Goal: Information Seeking & Learning: Find specific page/section

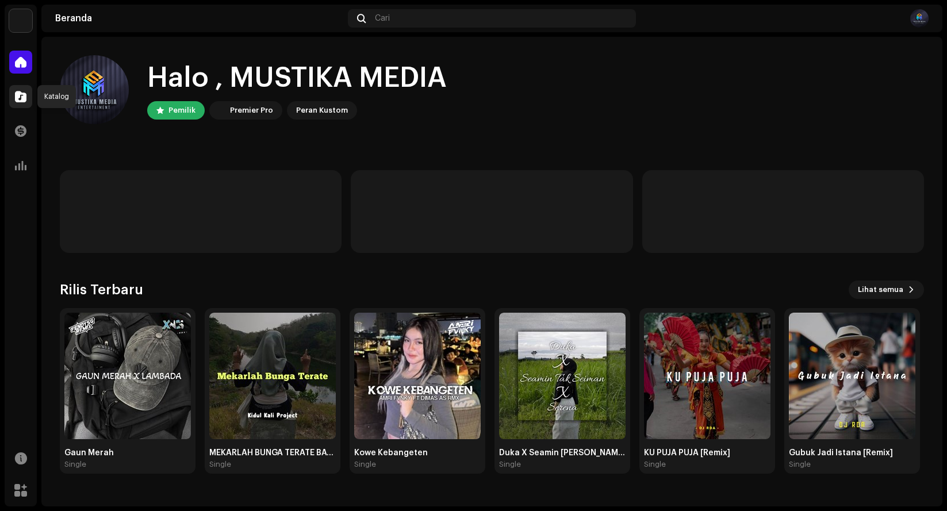
click at [22, 95] on span at bounding box center [20, 96] width 11 height 9
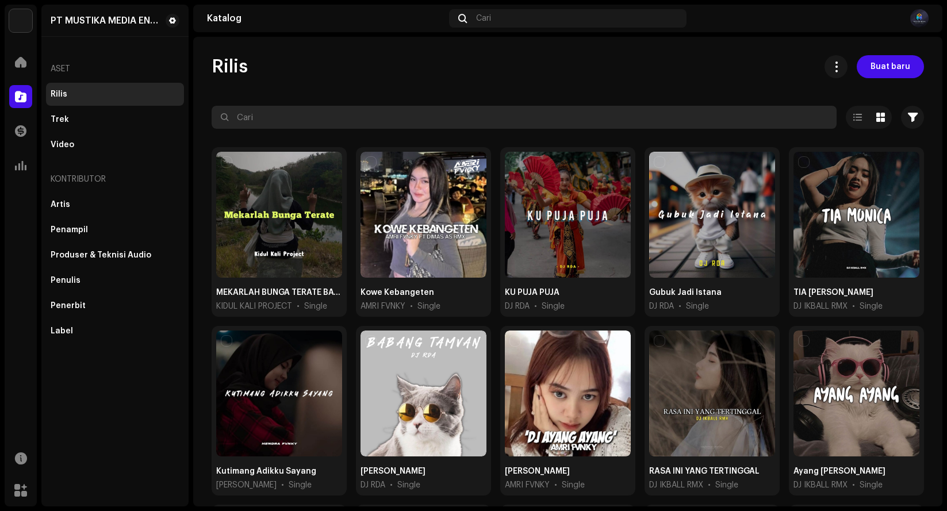
click at [315, 124] on input "text" at bounding box center [524, 117] width 625 height 23
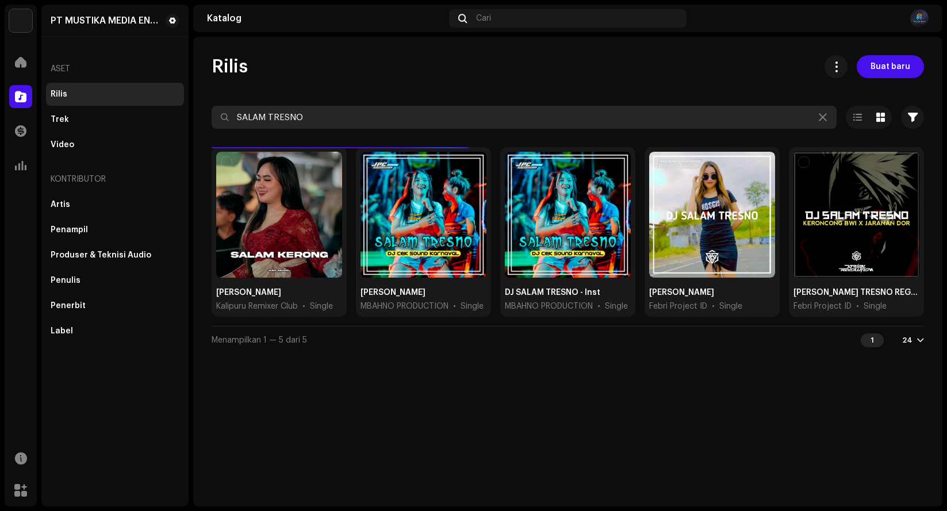
type input "SALAM TRESNO"
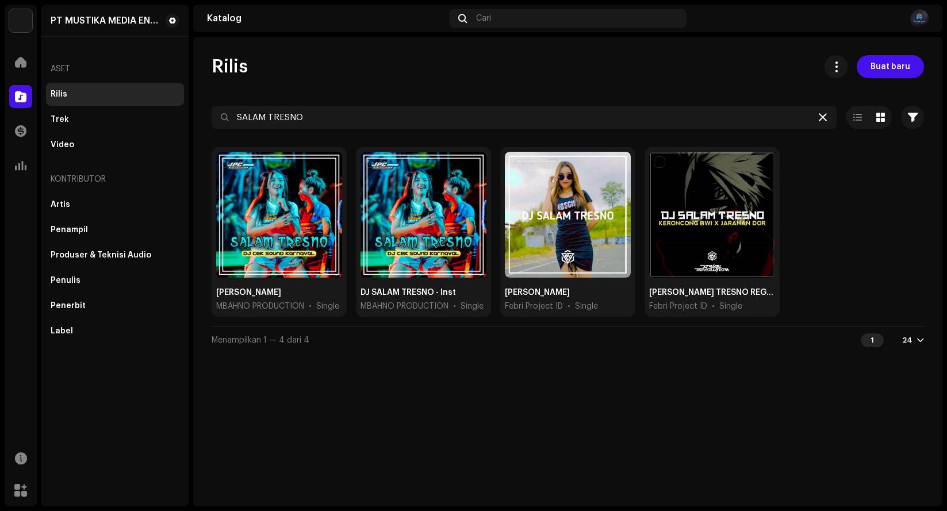
click at [819, 114] on icon at bounding box center [823, 117] width 8 height 9
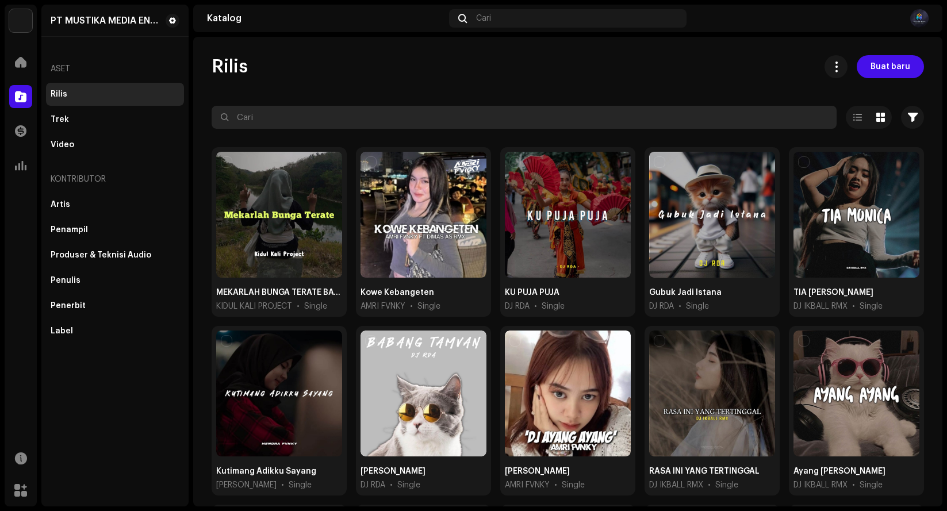
click at [469, 115] on input "text" at bounding box center [524, 117] width 625 height 23
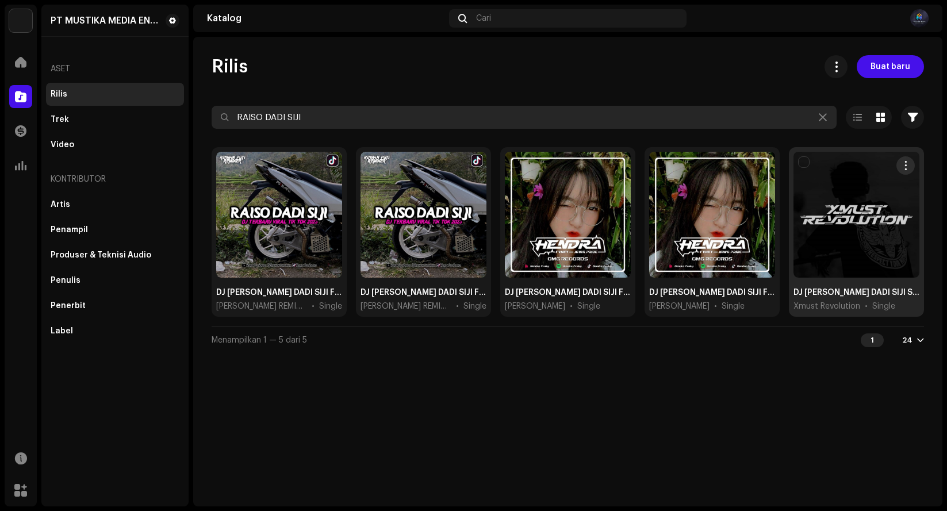
type input "RAISO DADI SIJI"
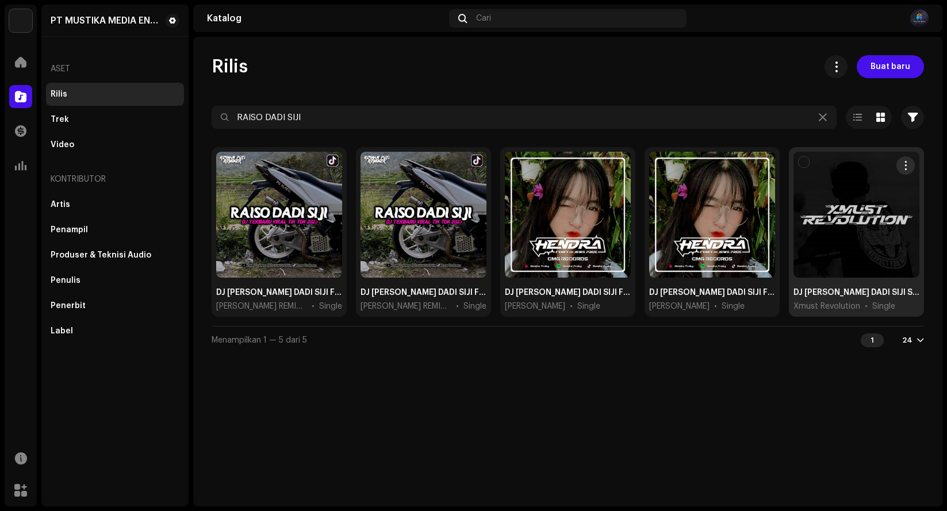
click at [833, 213] on div at bounding box center [856, 215] width 126 height 126
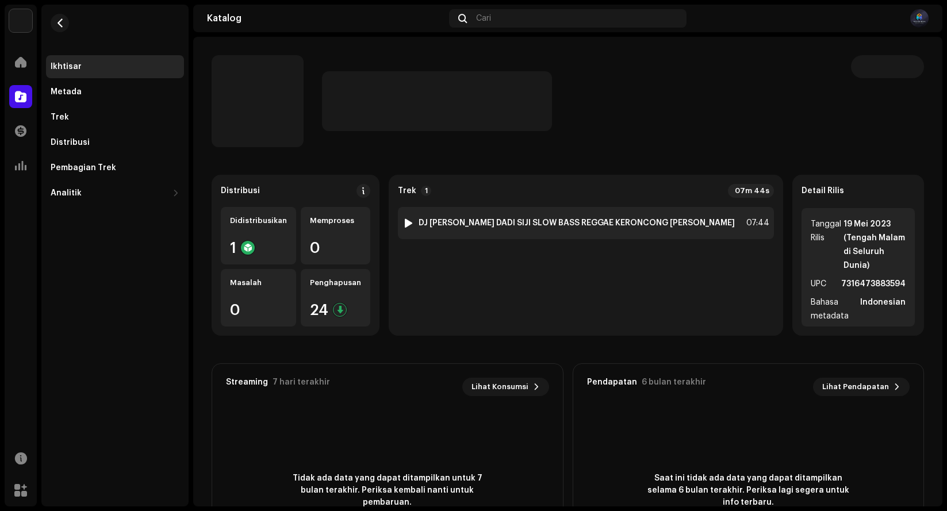
click at [410, 224] on div at bounding box center [408, 222] width 9 height 9
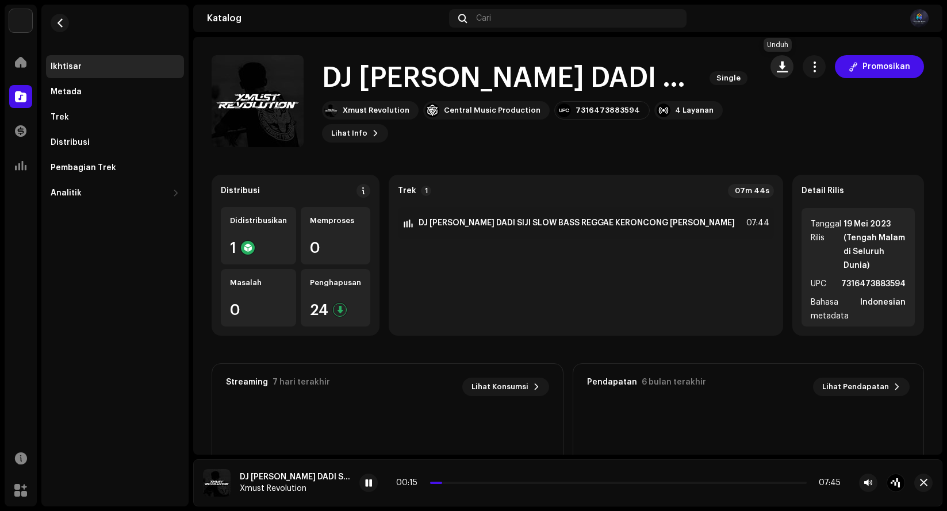
click at [777, 62] on span "button" at bounding box center [782, 66] width 11 height 9
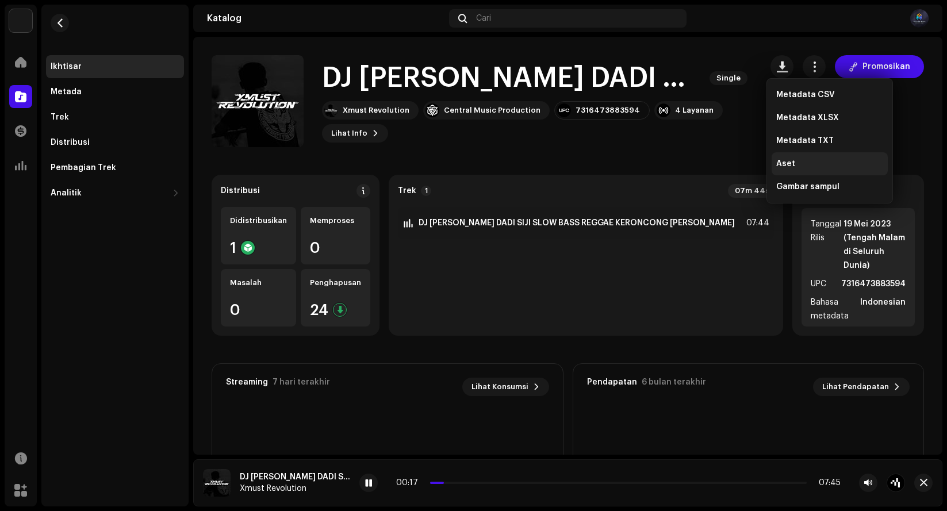
click at [799, 166] on div "Aset" at bounding box center [829, 163] width 107 height 9
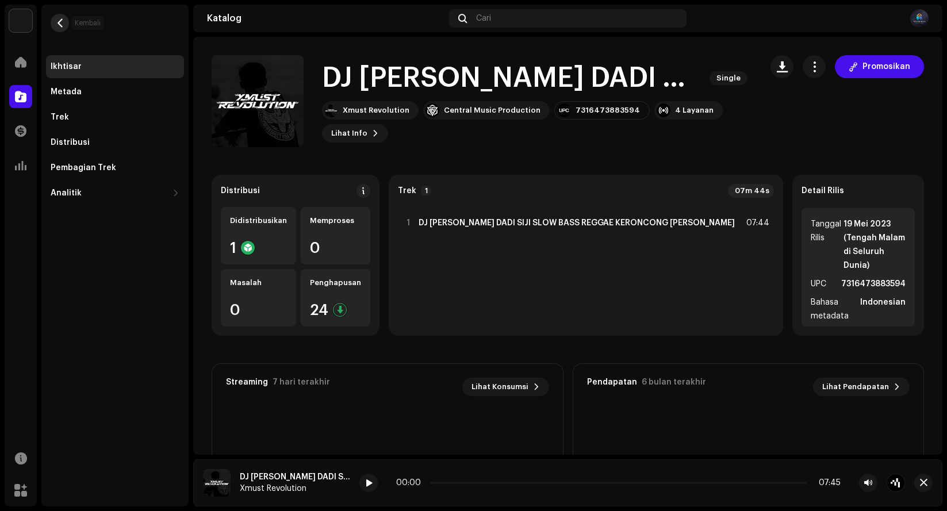
click at [55, 24] on button "button" at bounding box center [60, 23] width 18 height 18
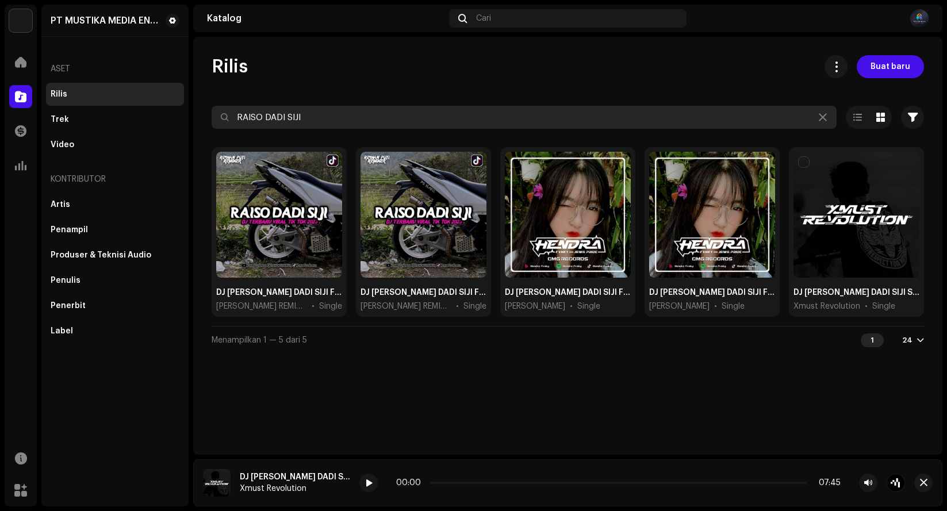
click at [332, 122] on input "RAISO DADI SIJI" at bounding box center [524, 117] width 625 height 23
click at [267, 117] on input "RAISO DADI SIJI" at bounding box center [524, 117] width 625 height 23
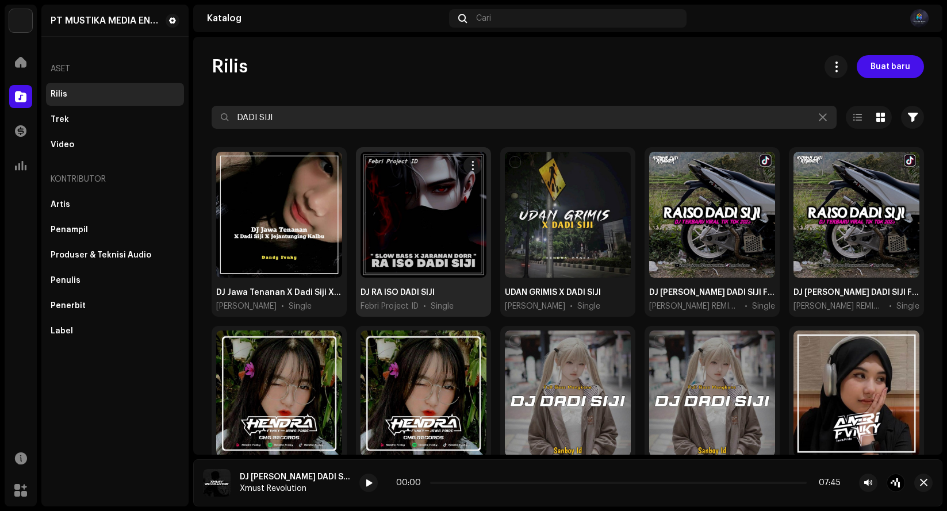
type input "DADI SIJI"
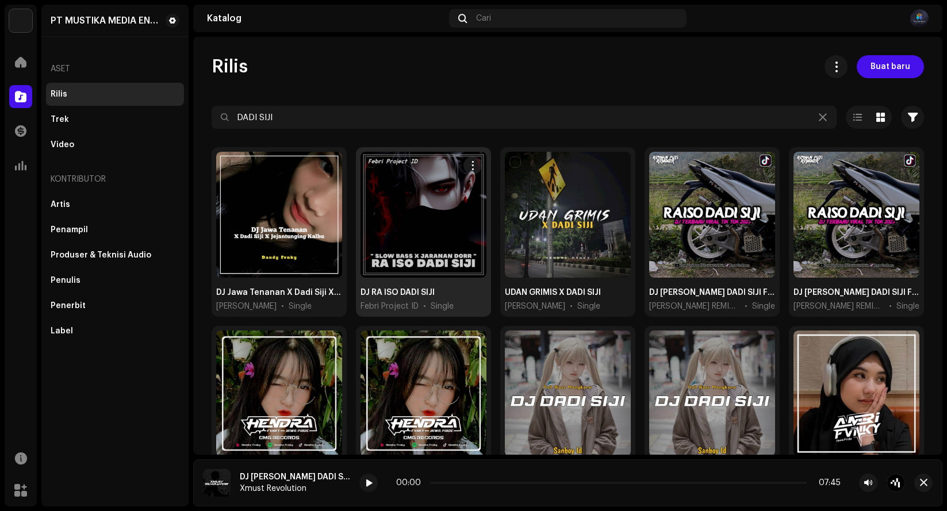
click at [402, 227] on div at bounding box center [424, 215] width 126 height 126
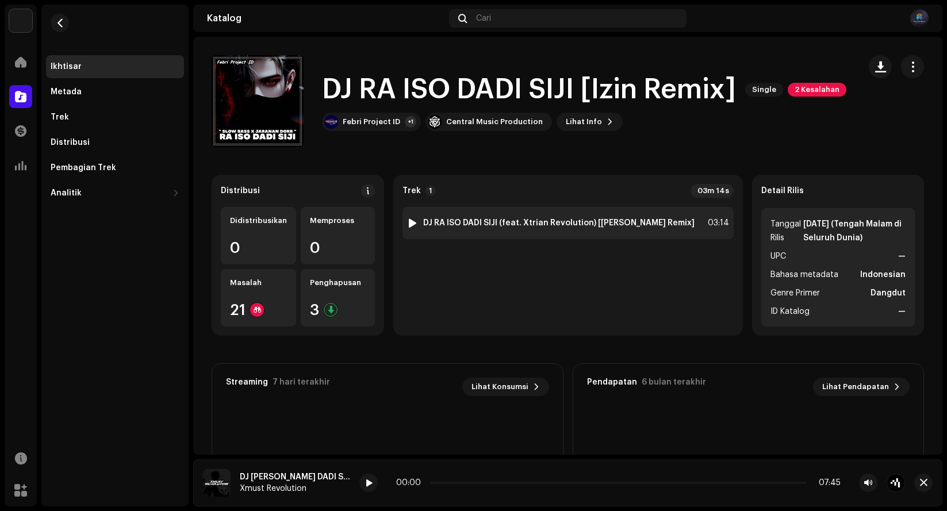
click at [417, 222] on div at bounding box center [412, 222] width 9 height 9
click at [417, 224] on div at bounding box center [412, 222] width 9 height 9
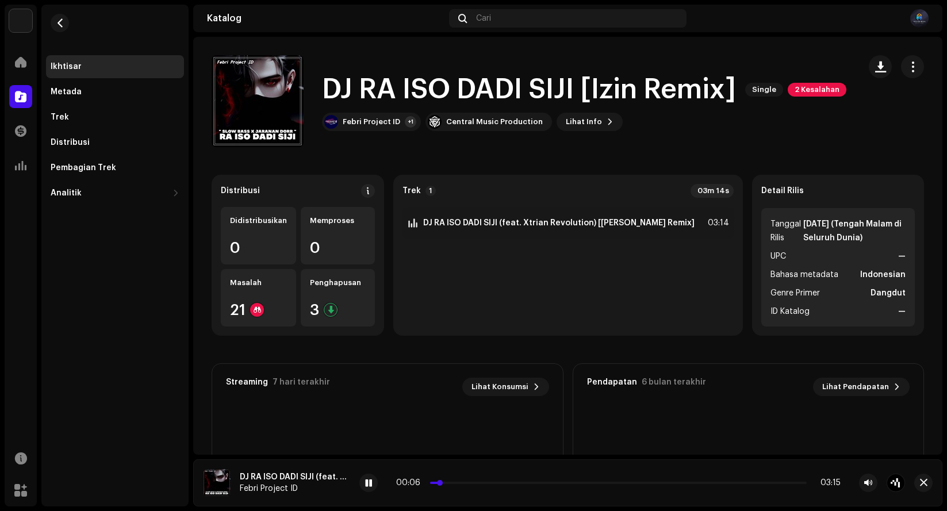
click at [449, 482] on p-slider at bounding box center [618, 483] width 377 height 2
click at [474, 482] on p-slider at bounding box center [618, 483] width 377 height 2
click at [490, 482] on p-slider at bounding box center [618, 483] width 377 height 2
click at [506, 482] on p-slider at bounding box center [618, 483] width 377 height 2
click at [557, 482] on p-slider at bounding box center [618, 483] width 377 height 2
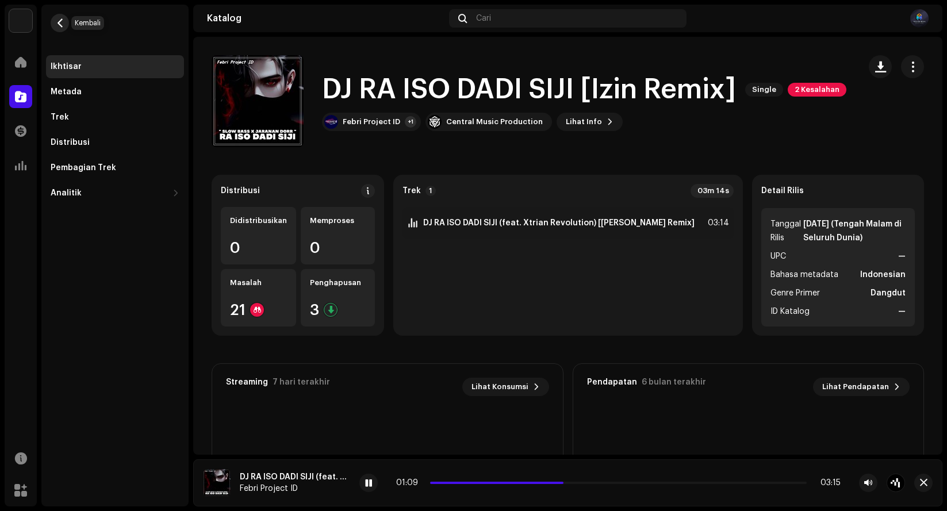
click at [66, 20] on button "button" at bounding box center [60, 23] width 18 height 18
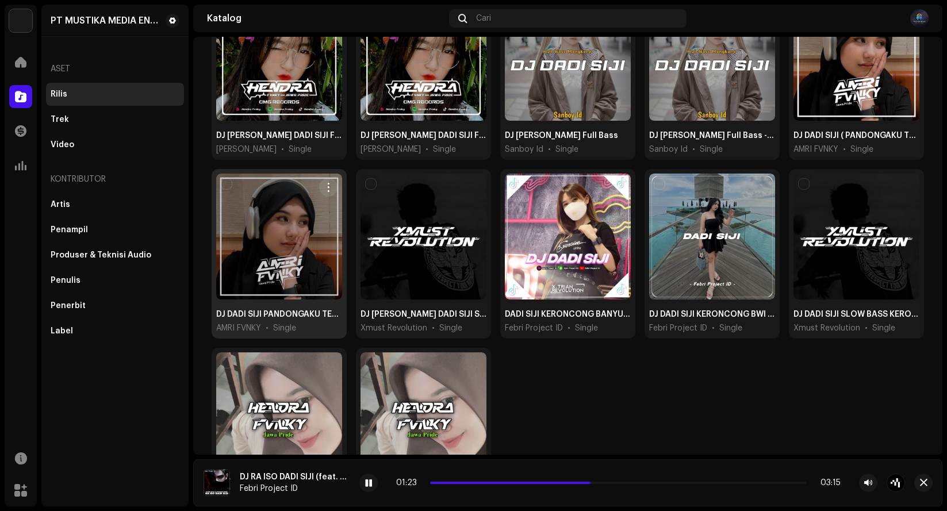
scroll to position [402, 0]
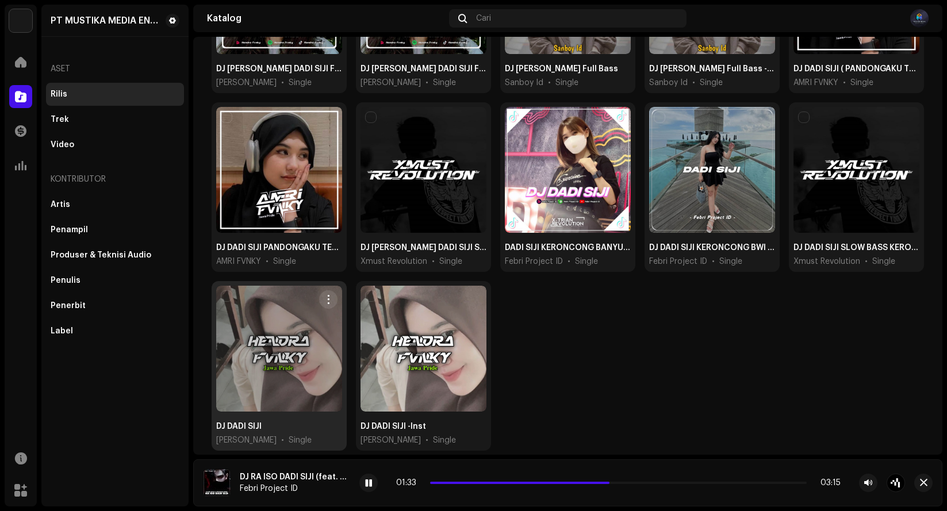
click at [264, 337] on div at bounding box center [279, 349] width 126 height 126
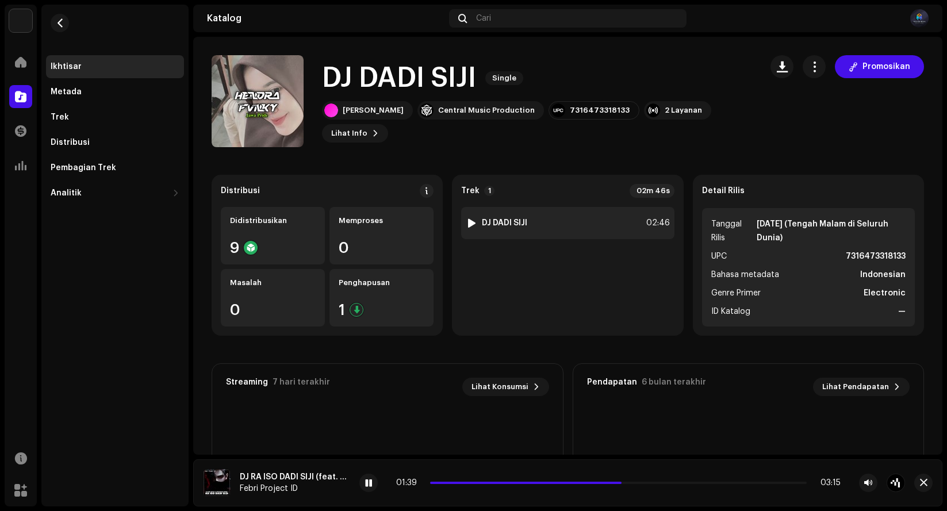
click at [464, 225] on img at bounding box center [471, 223] width 15 height 15
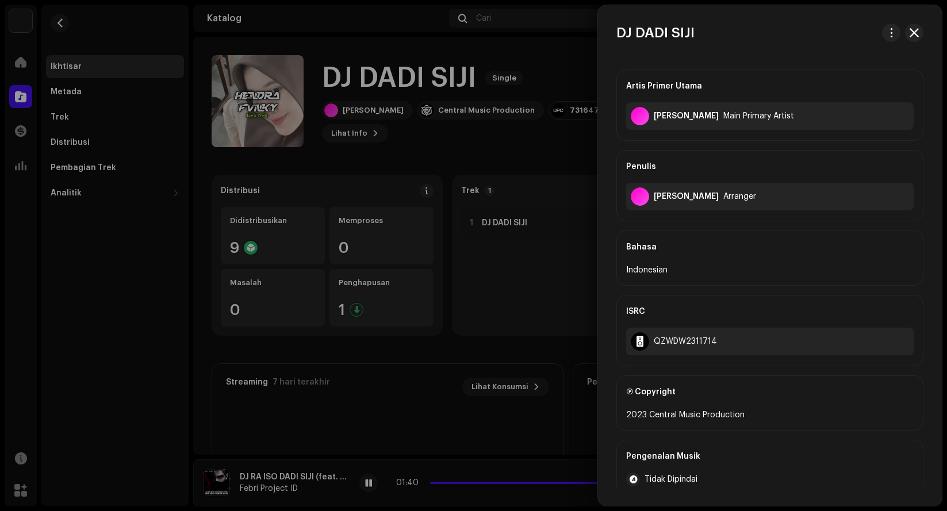
click at [469, 224] on div at bounding box center [473, 255] width 947 height 511
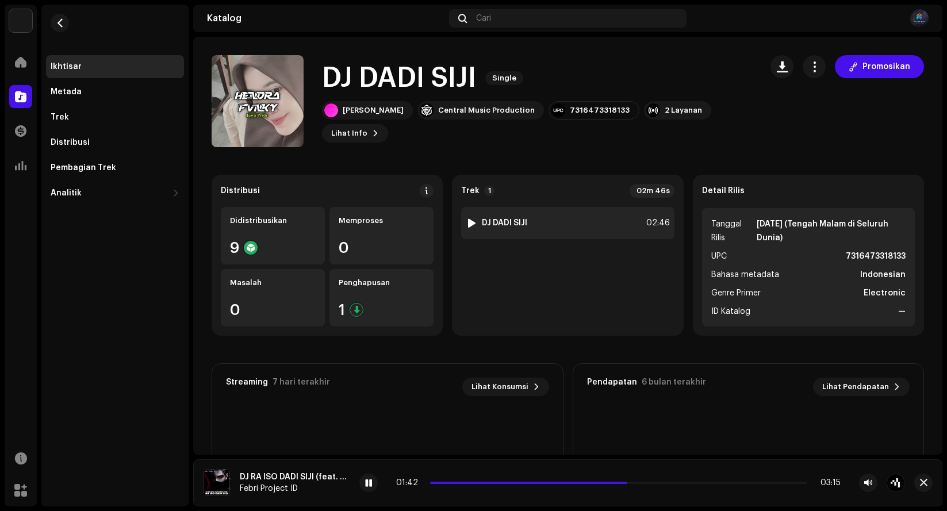
click at [470, 223] on div at bounding box center [471, 222] width 9 height 9
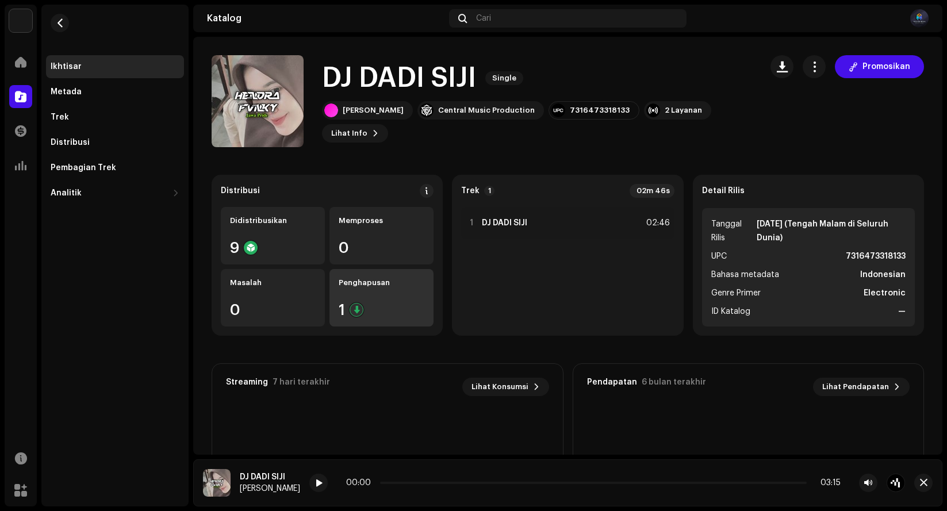
click at [404, 285] on div "Penghapusan" at bounding box center [382, 282] width 86 height 9
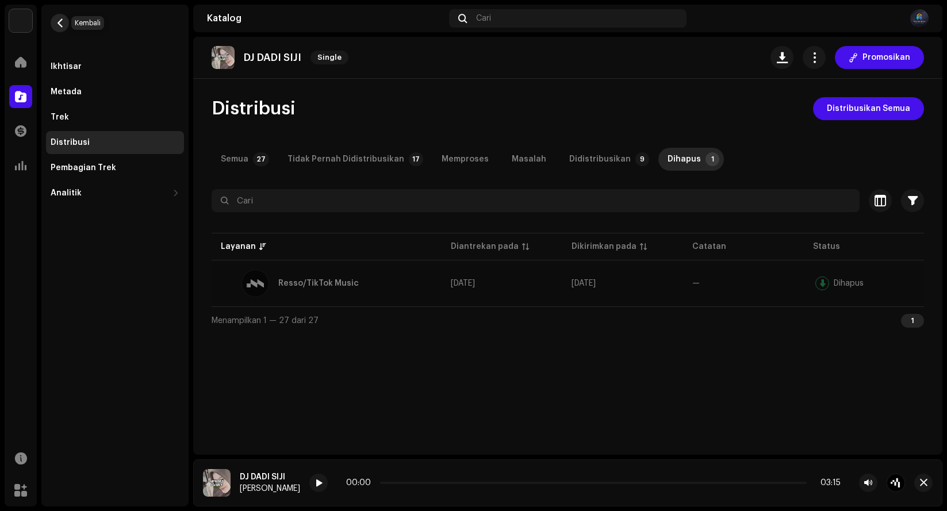
click at [66, 24] on button "button" at bounding box center [60, 23] width 18 height 18
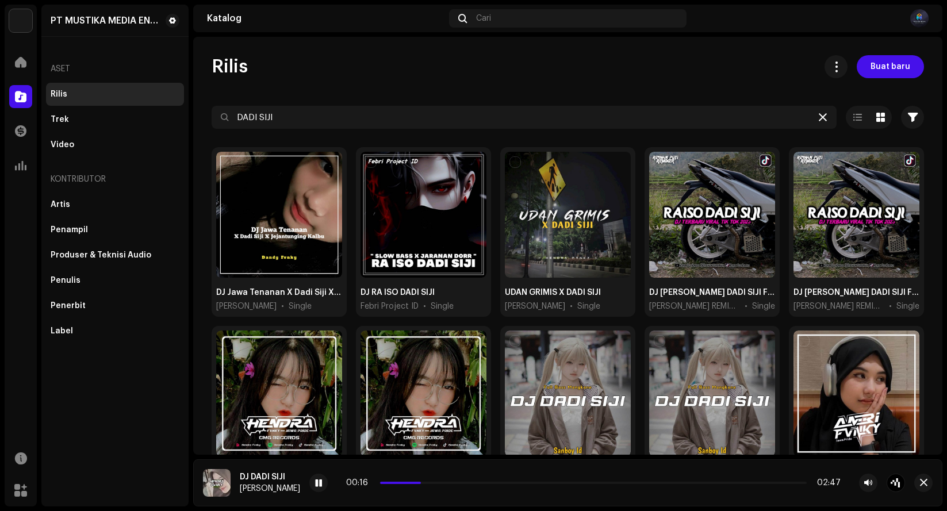
click at [819, 118] on icon at bounding box center [823, 117] width 8 height 9
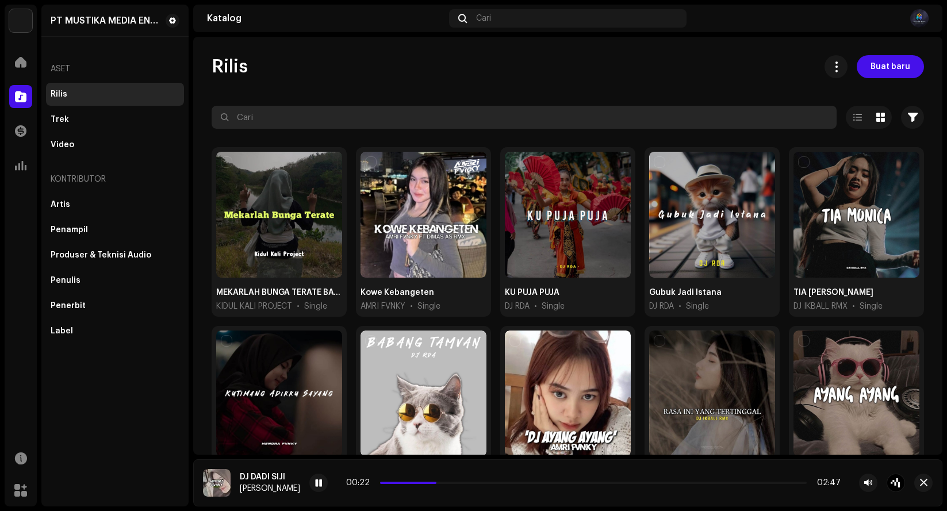
click at [677, 116] on input "text" at bounding box center [524, 117] width 625 height 23
type input "tenanan"
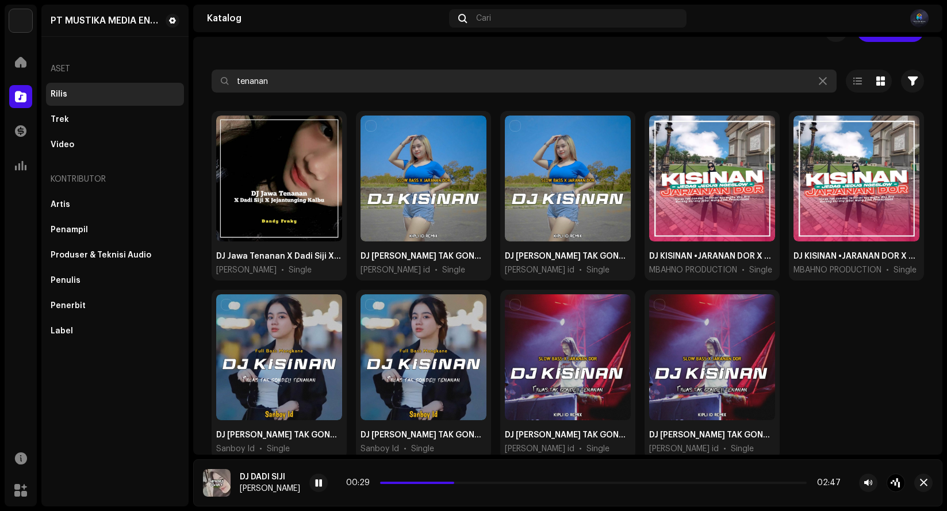
scroll to position [75, 0]
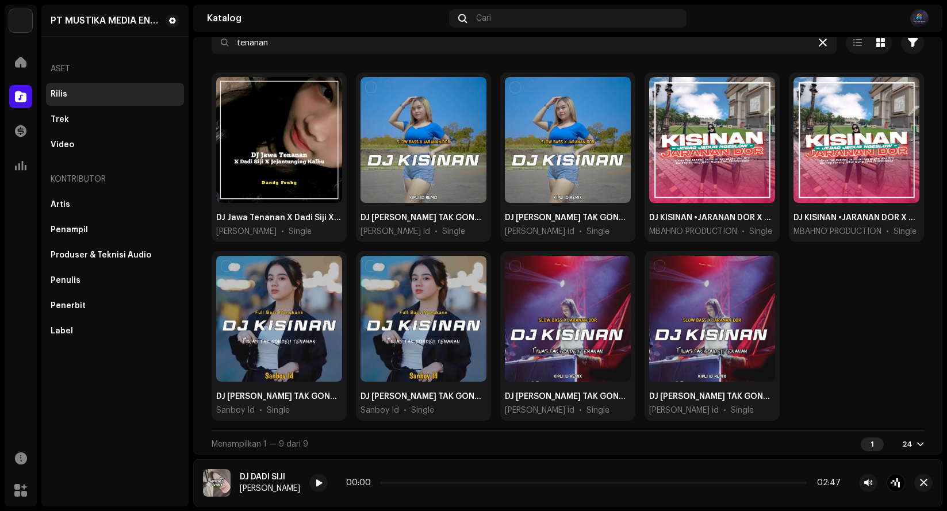
click at [821, 43] on div at bounding box center [823, 43] width 14 height 14
click at [20, 102] on div at bounding box center [20, 96] width 23 height 23
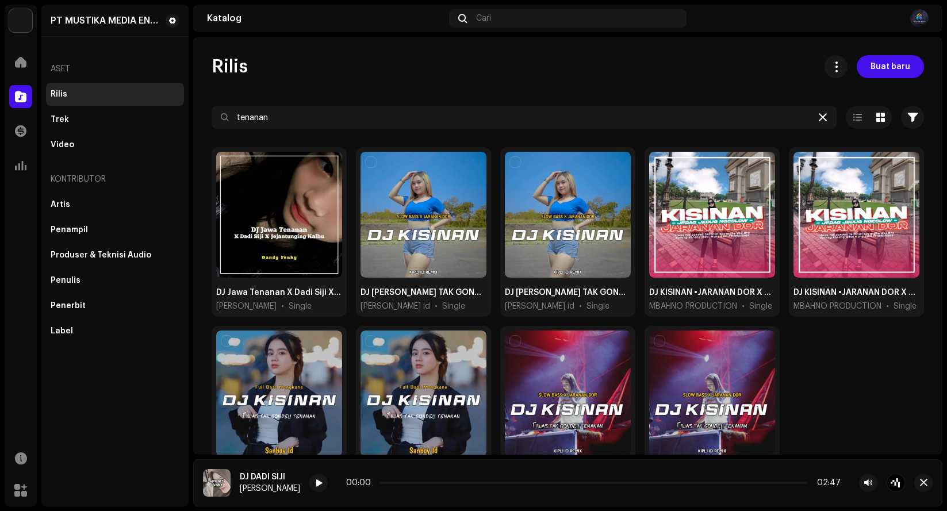
click at [819, 117] on icon at bounding box center [823, 117] width 8 height 9
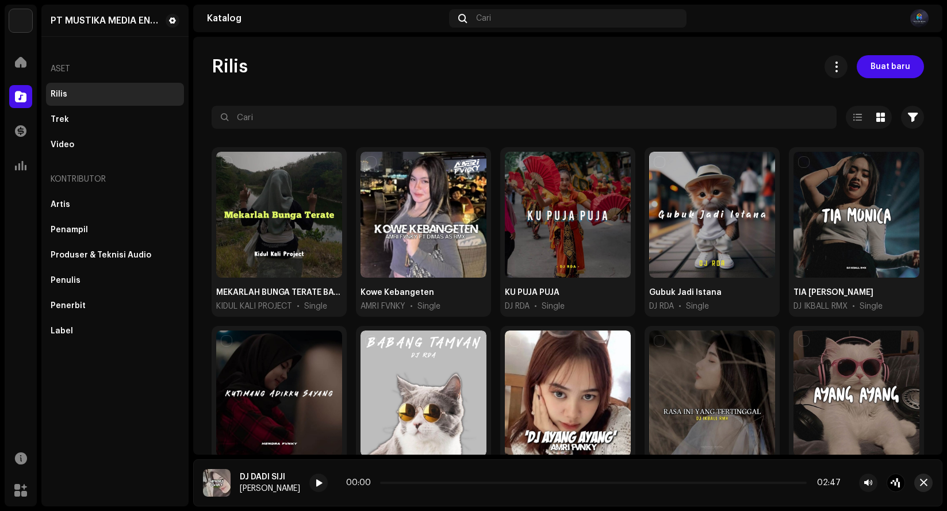
click at [920, 485] on span "button" at bounding box center [923, 482] width 7 height 9
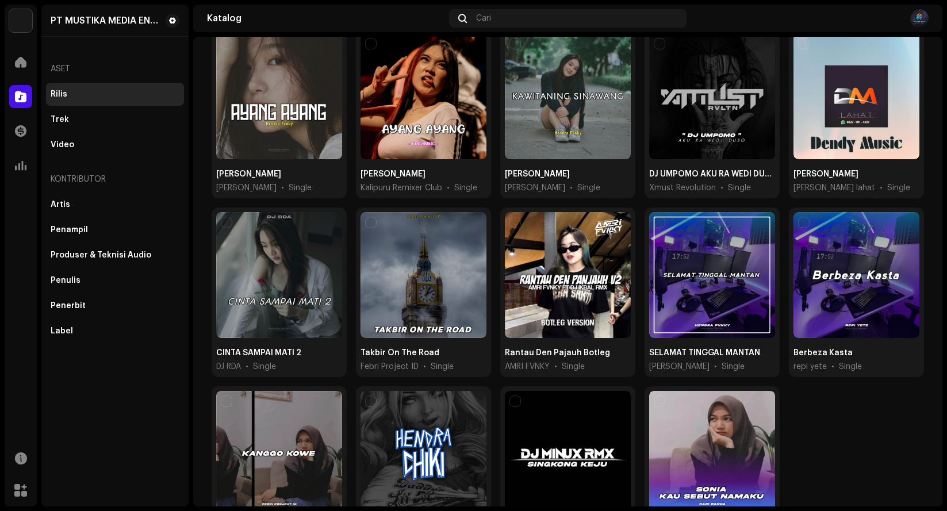
scroll to position [555, 0]
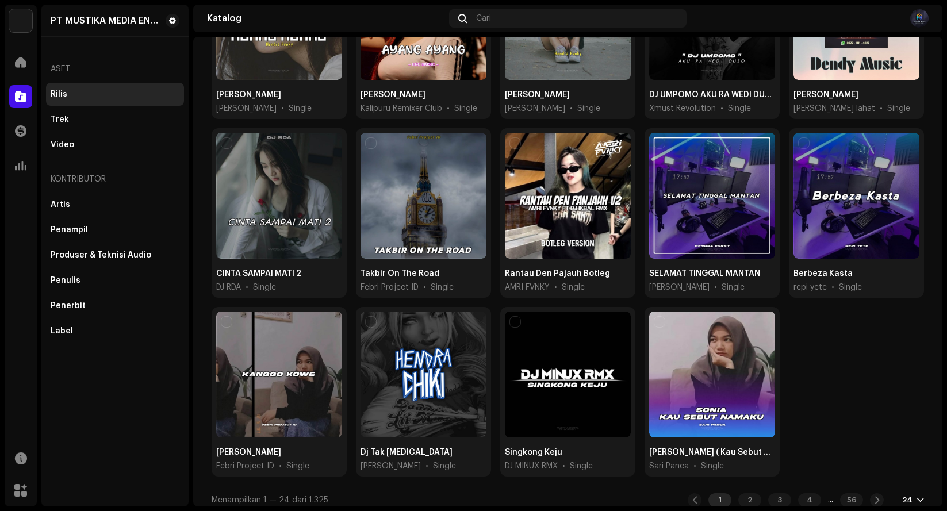
click at [841, 423] on div "MEKARLAH BUNGA TERATE BATLE FULL KIDUL KALI PROJECT • Single Kowe Kebangeten AM…" at bounding box center [568, 39] width 712 height 894
click at [746, 495] on div "2" at bounding box center [749, 500] width 23 height 14
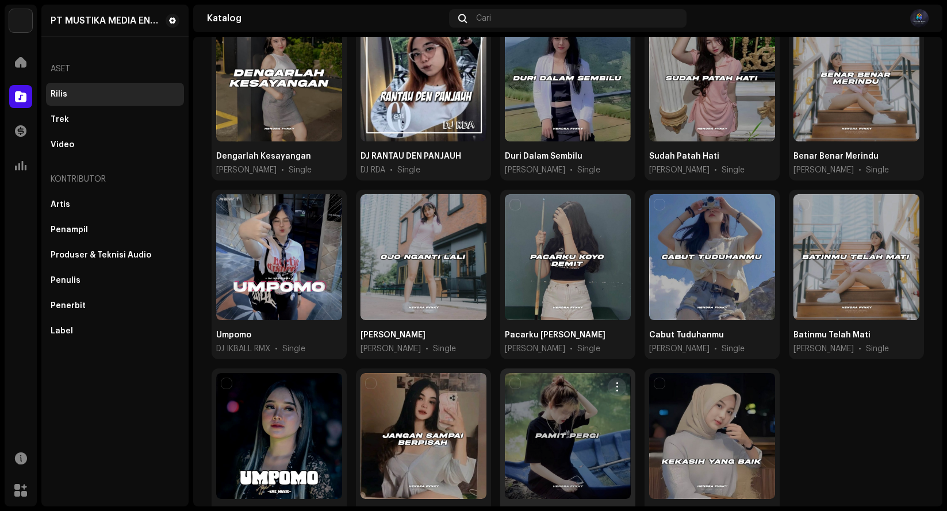
scroll to position [383, 0]
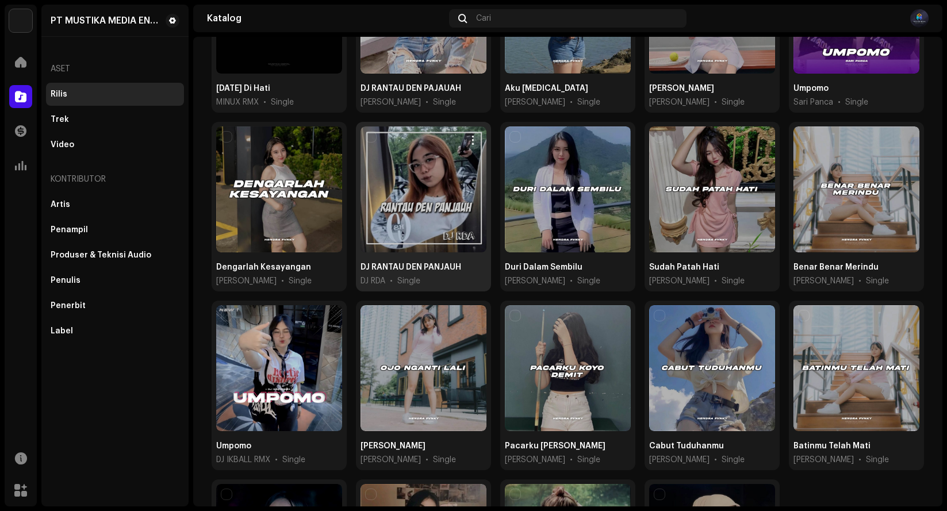
click at [405, 195] on div at bounding box center [424, 189] width 126 height 126
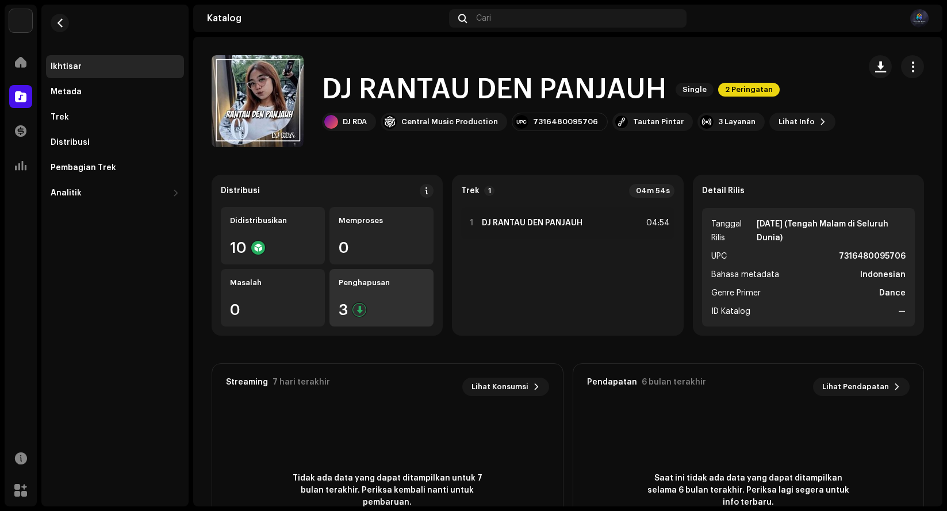
click at [386, 298] on div "Penghapusan 3" at bounding box center [381, 297] width 104 height 57
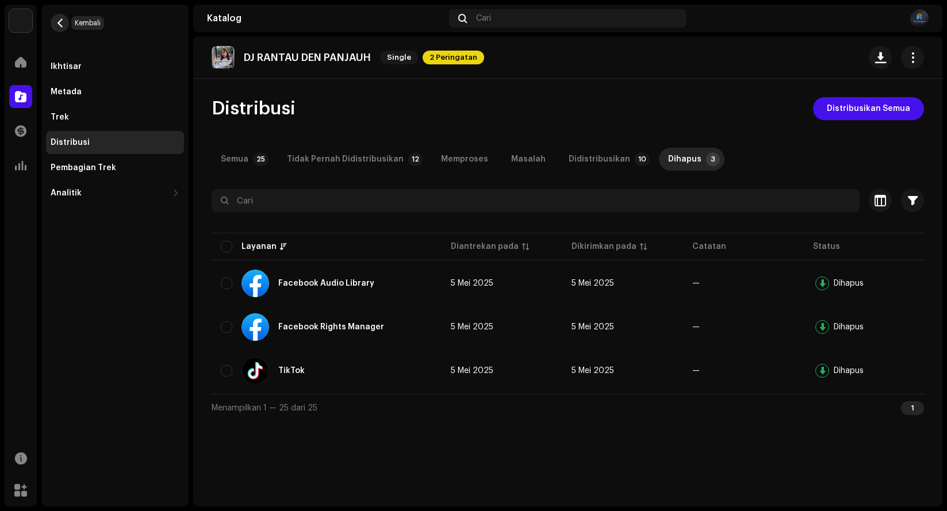
click at [57, 26] on span "button" at bounding box center [60, 22] width 9 height 9
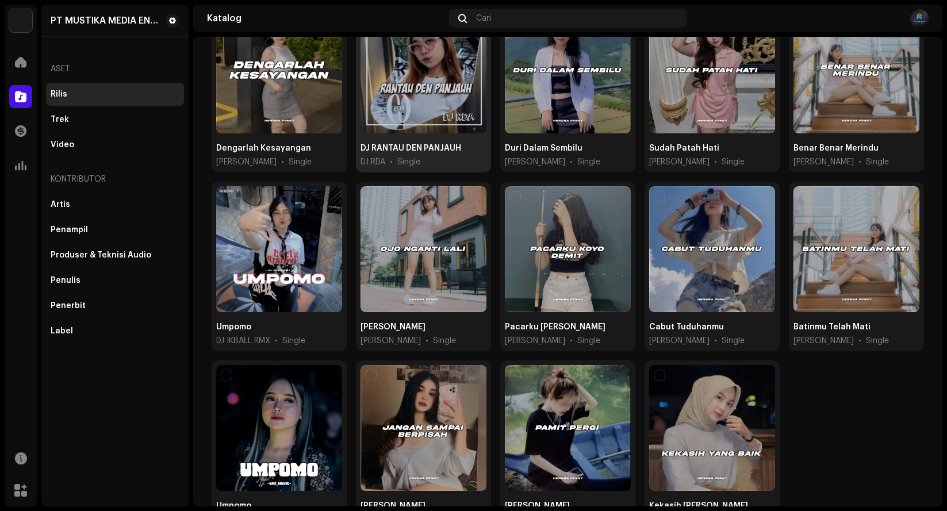
scroll to position [555, 0]
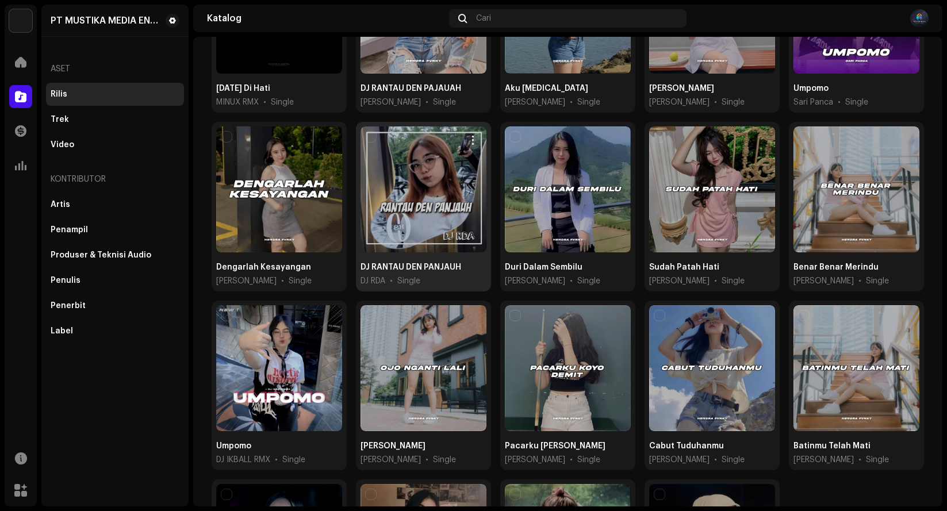
click at [417, 201] on div at bounding box center [424, 189] width 126 height 126
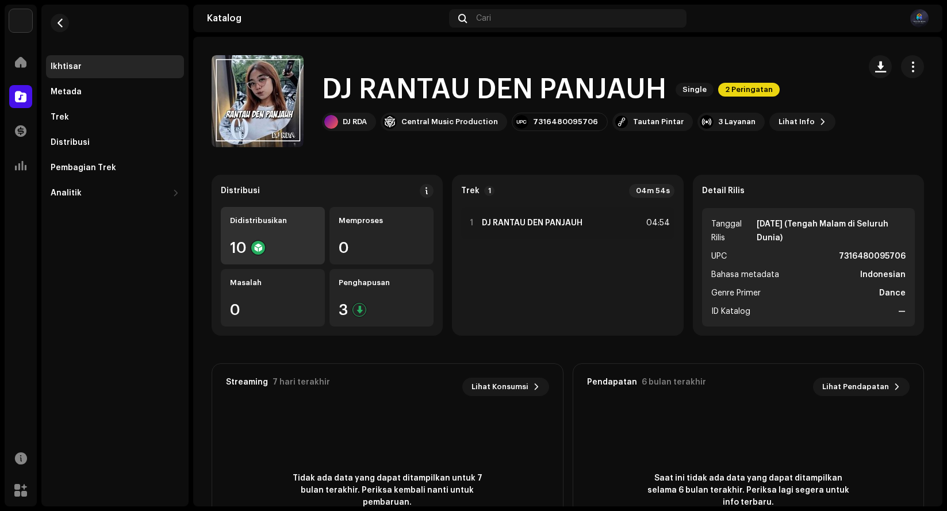
click at [247, 241] on div "10" at bounding box center [273, 247] width 86 height 15
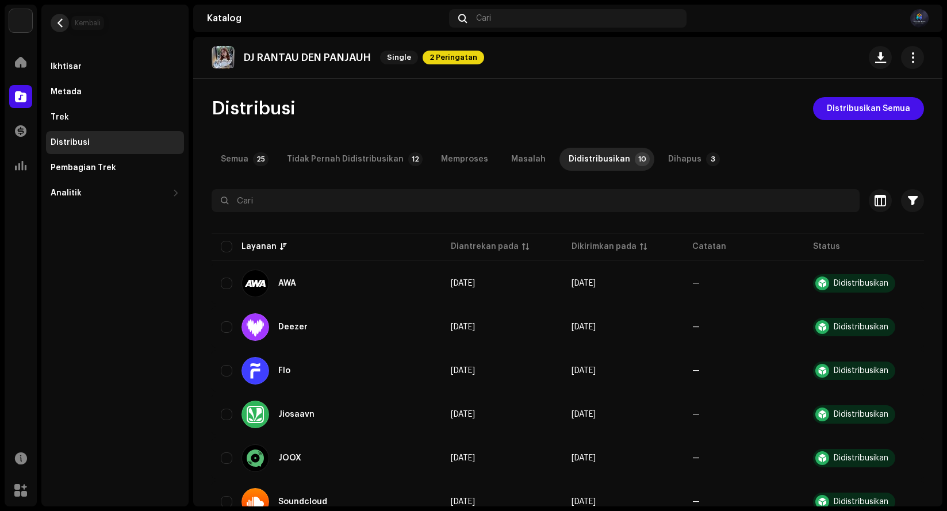
click at [57, 25] on span "button" at bounding box center [60, 22] width 9 height 9
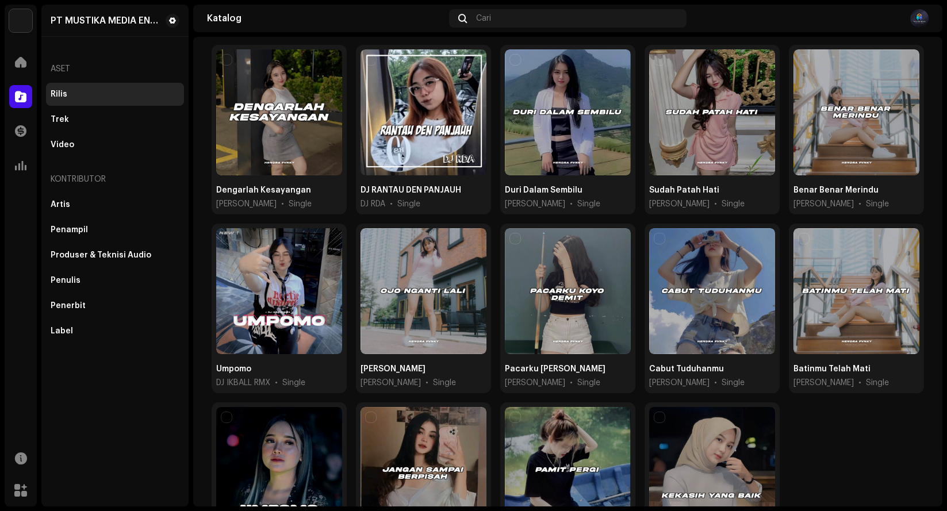
scroll to position [555, 0]
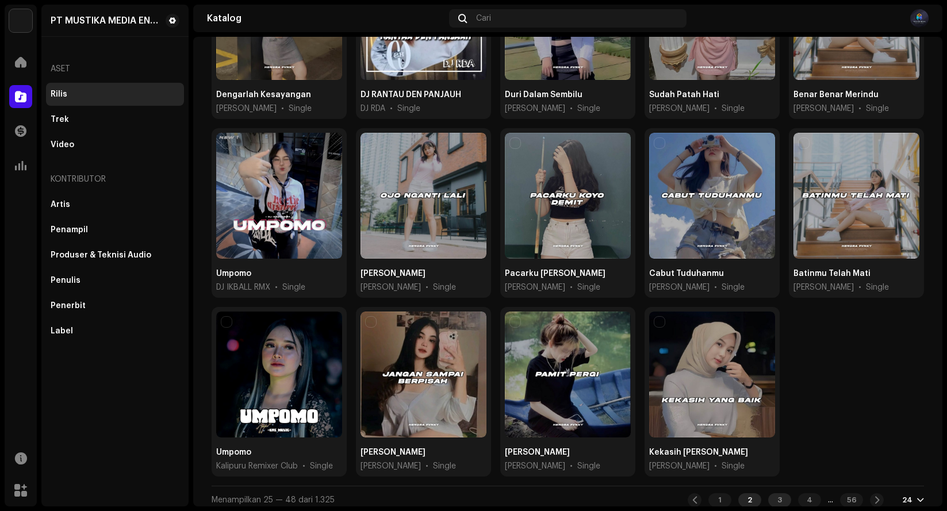
click at [768, 498] on div "3" at bounding box center [779, 500] width 23 height 14
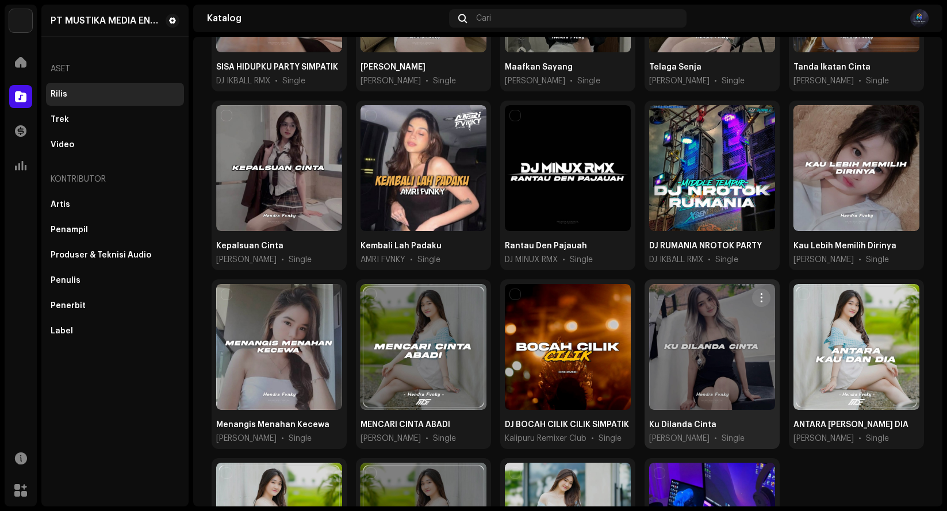
scroll to position [555, 0]
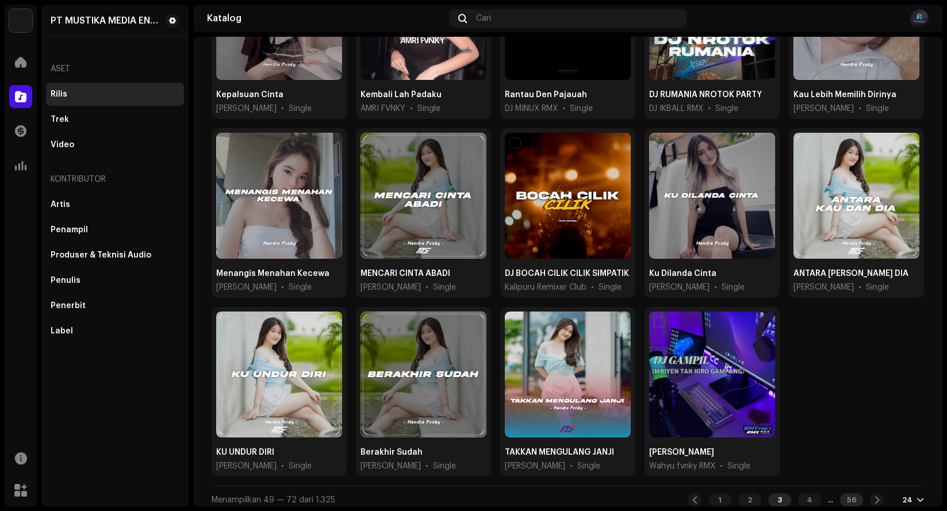
click at [849, 496] on div "56" at bounding box center [851, 500] width 23 height 14
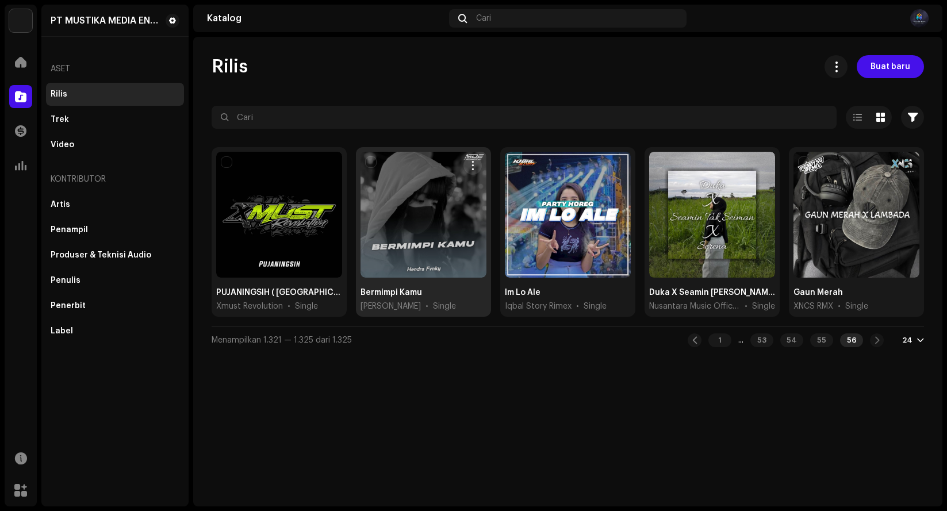
click at [425, 257] on div at bounding box center [424, 215] width 126 height 126
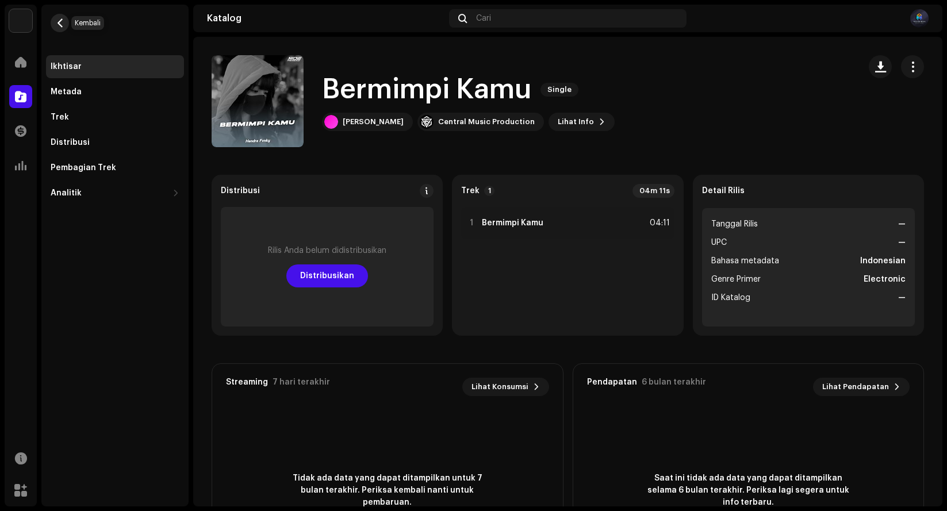
click at [62, 23] on span "button" at bounding box center [60, 22] width 9 height 9
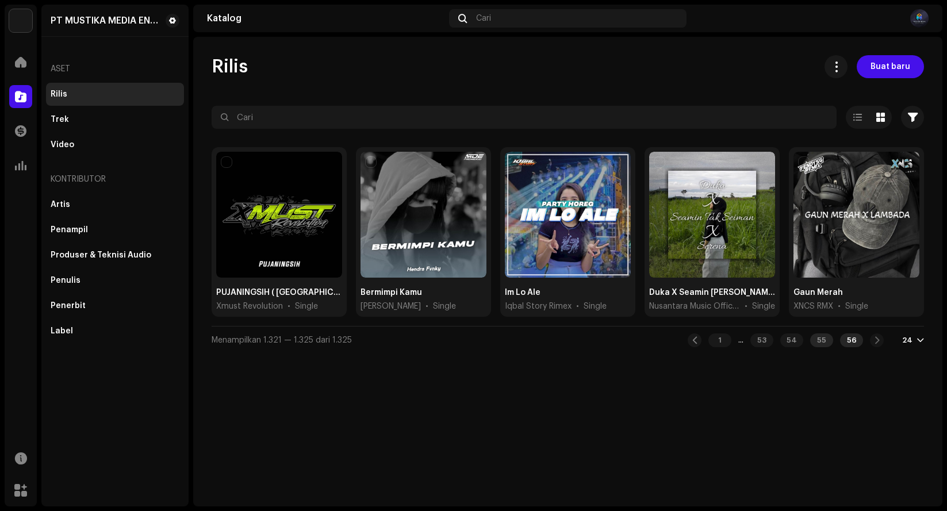
click at [823, 340] on div "55" at bounding box center [821, 340] width 23 height 14
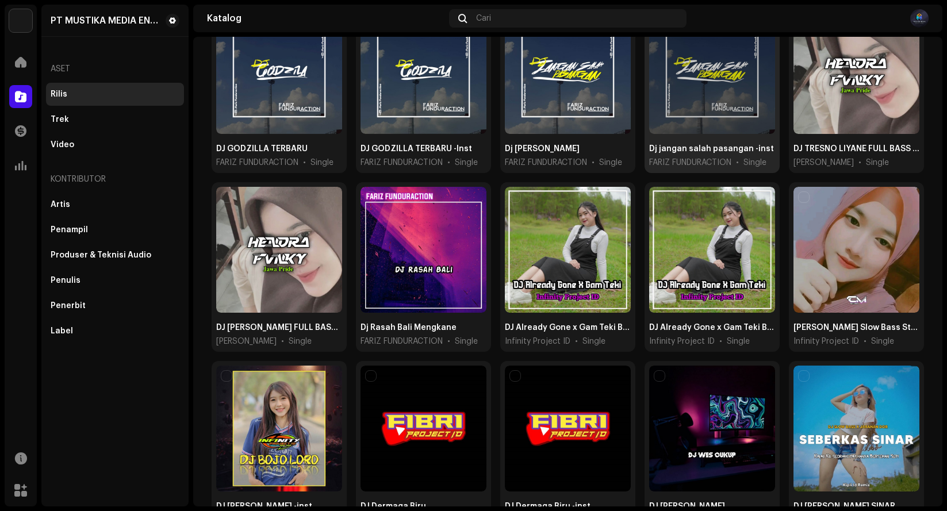
scroll to position [172, 0]
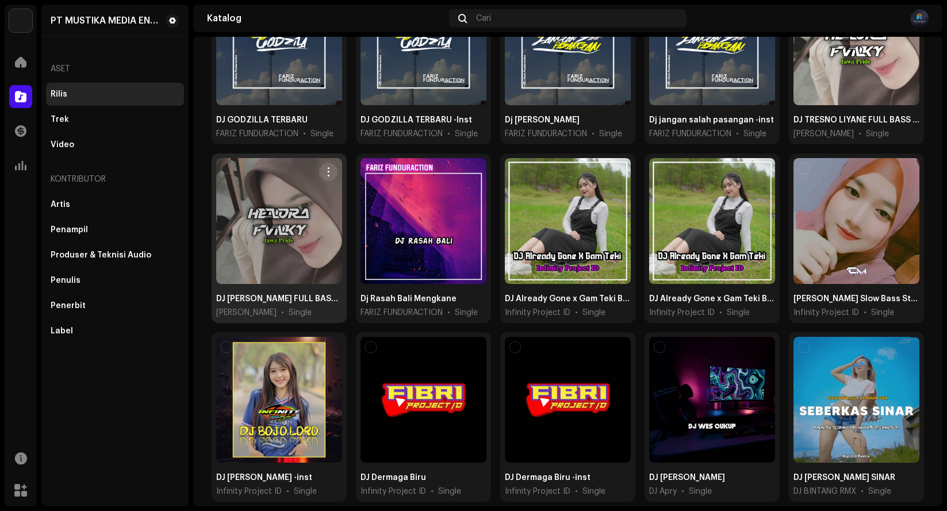
click at [293, 245] on div at bounding box center [279, 221] width 126 height 126
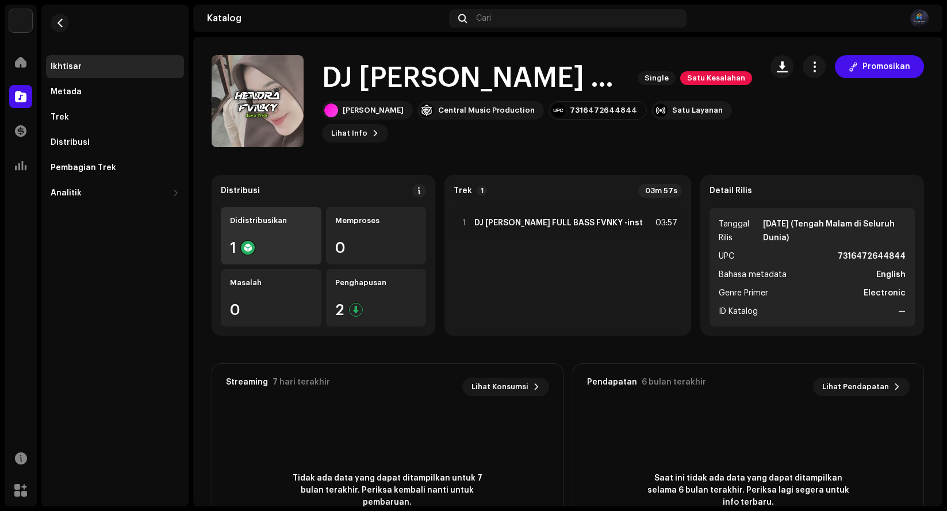
click at [287, 260] on div "Didistribusikan 1" at bounding box center [271, 235] width 101 height 57
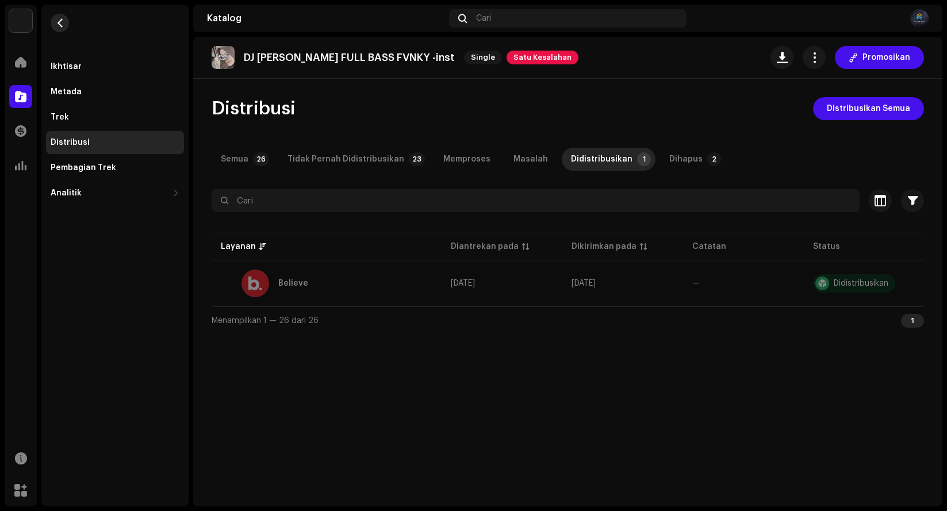
click at [59, 20] on span "button" at bounding box center [60, 22] width 9 height 9
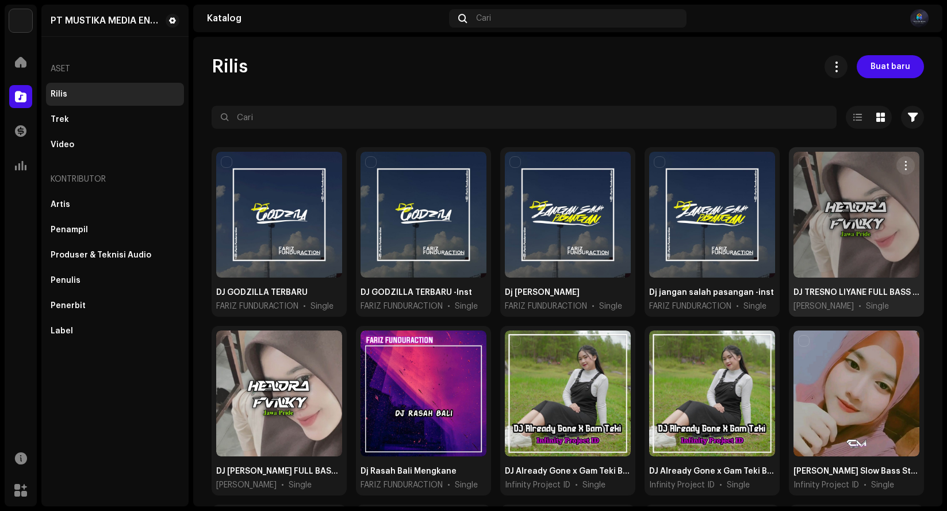
click at [856, 238] on div at bounding box center [856, 215] width 126 height 126
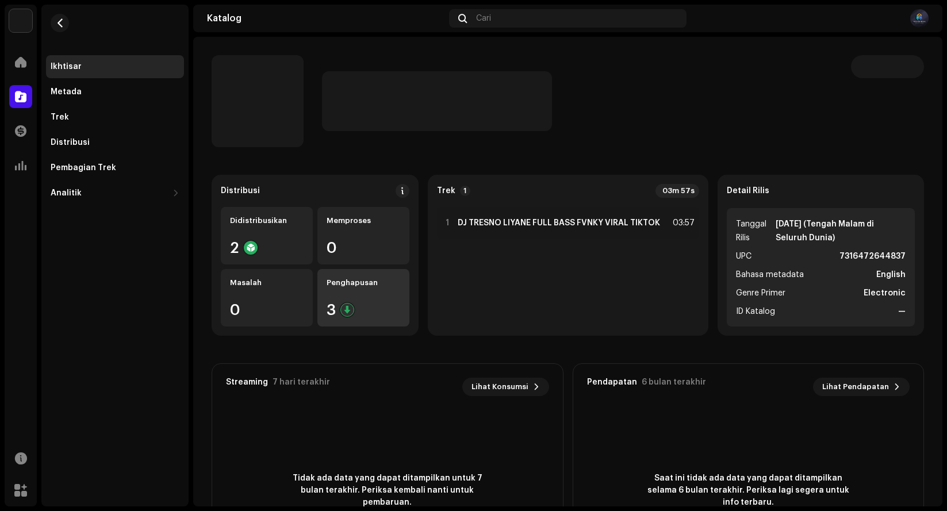
click at [344, 291] on div "Penghapusan 3" at bounding box center [363, 297] width 92 height 57
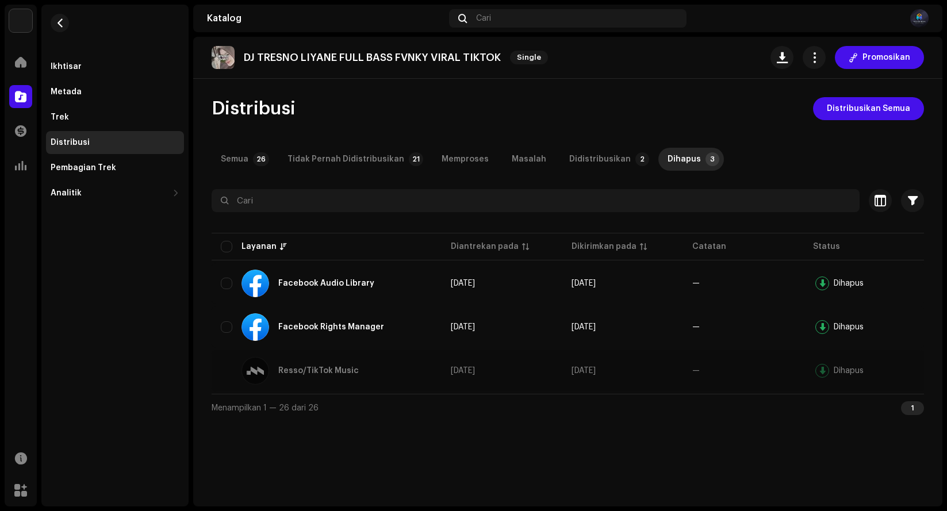
click at [74, 27] on div "Ikhtisar Metada Trek Distribusi Pembagian Trek Analitik Konsumsi Interaksi Pend…" at bounding box center [114, 105] width 147 height 200
click at [56, 18] on span "button" at bounding box center [60, 22] width 9 height 9
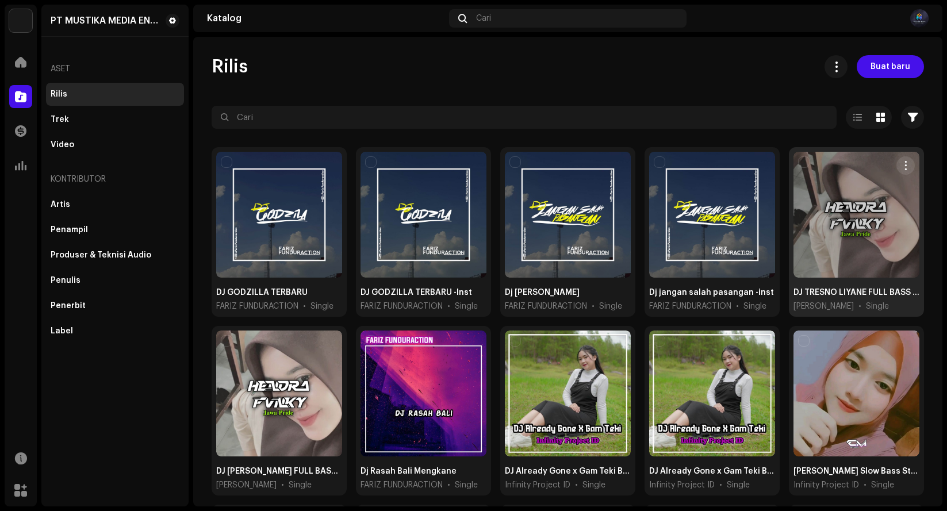
click at [844, 218] on div at bounding box center [856, 215] width 126 height 126
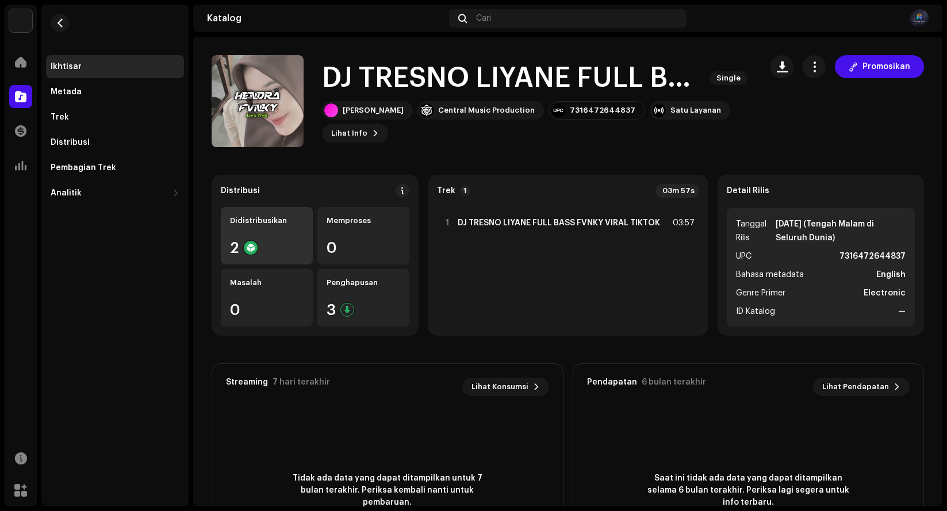
click at [254, 233] on div "Didistribusikan 2" at bounding box center [267, 235] width 92 height 57
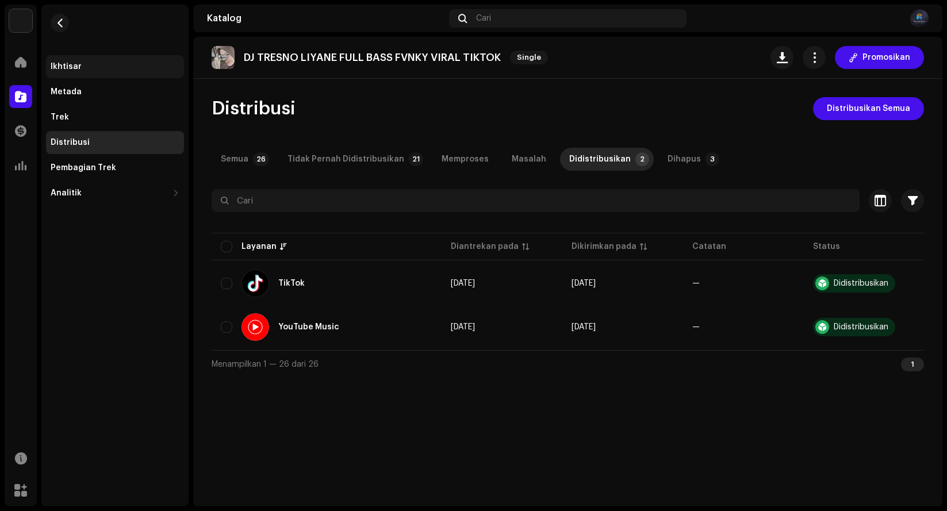
click at [108, 65] on div "Ikhtisar" at bounding box center [115, 66] width 129 height 9
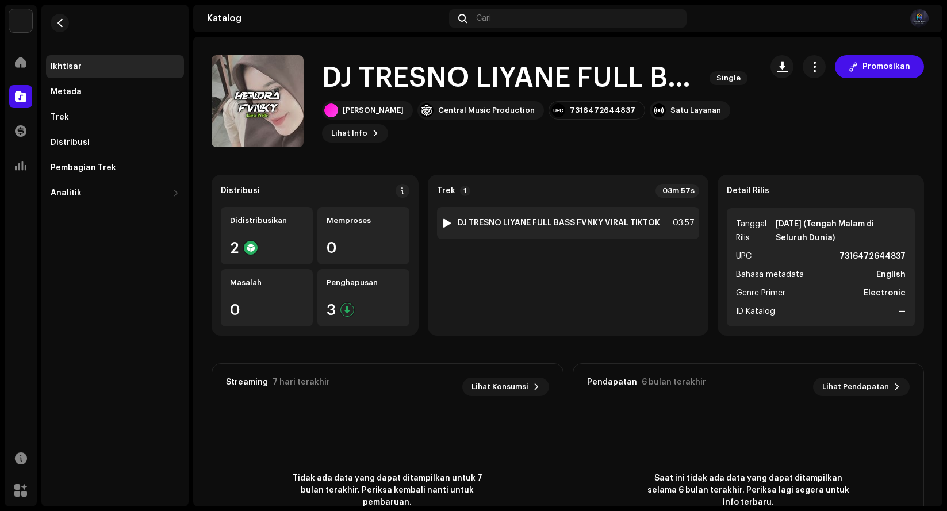
click at [442, 217] on img at bounding box center [447, 223] width 15 height 15
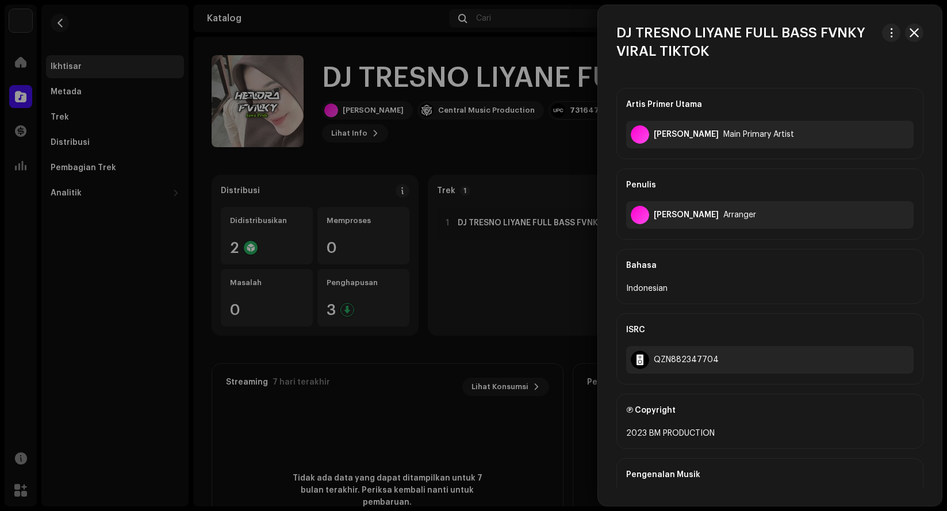
click at [445, 228] on div at bounding box center [473, 255] width 947 height 511
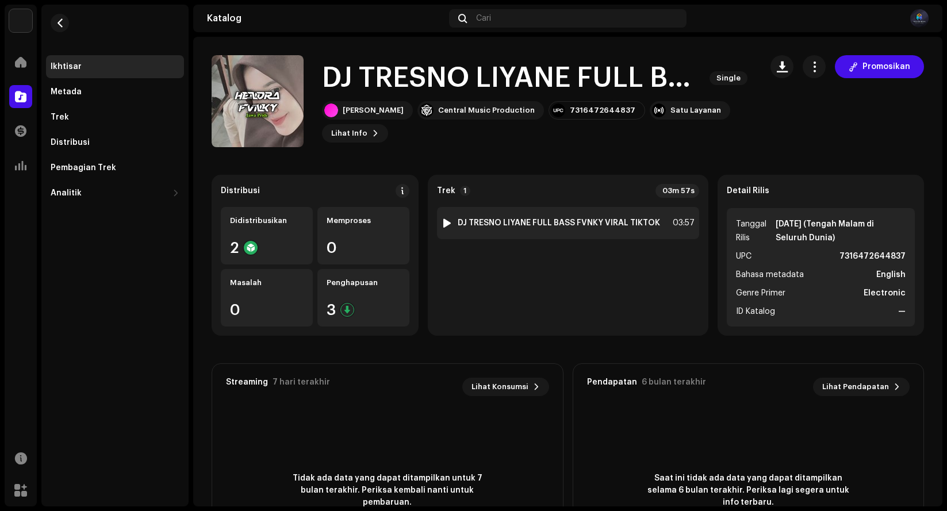
click at [445, 224] on div at bounding box center [447, 222] width 9 height 9
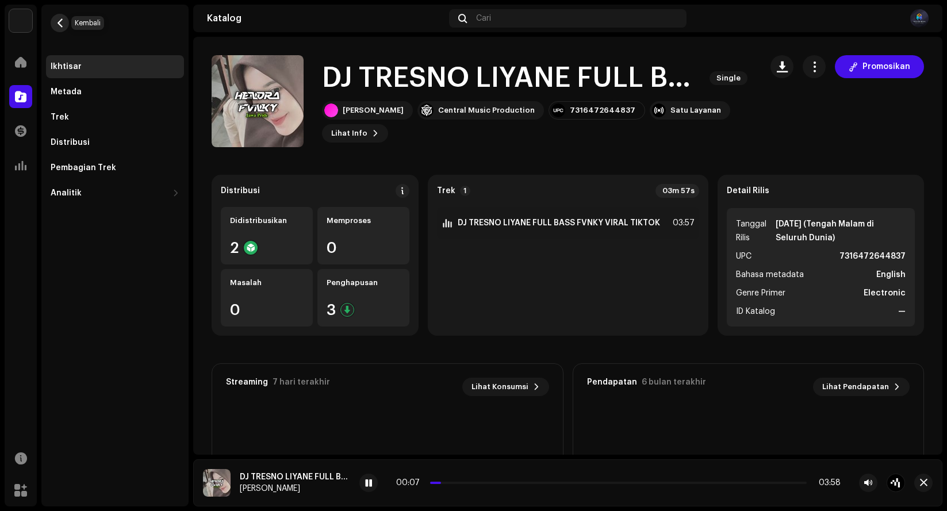
click at [57, 18] on button "button" at bounding box center [60, 23] width 18 height 18
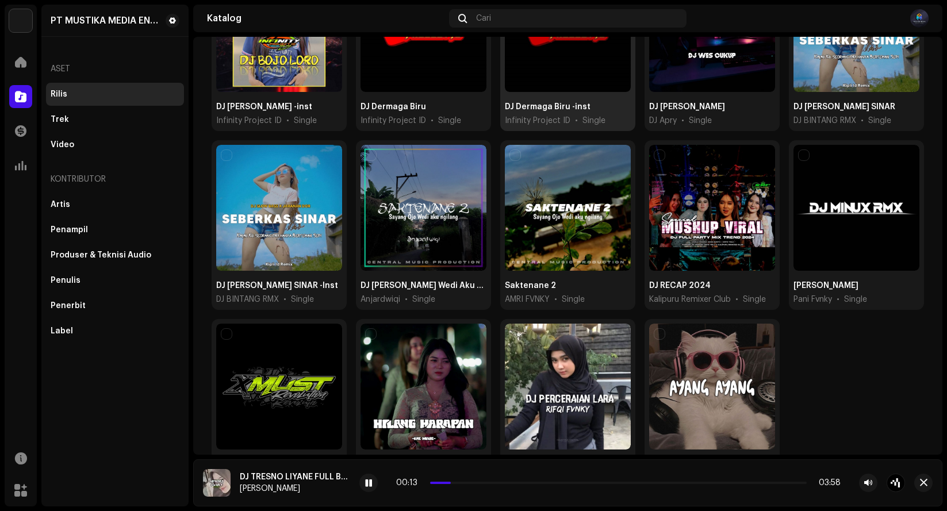
scroll to position [575, 0]
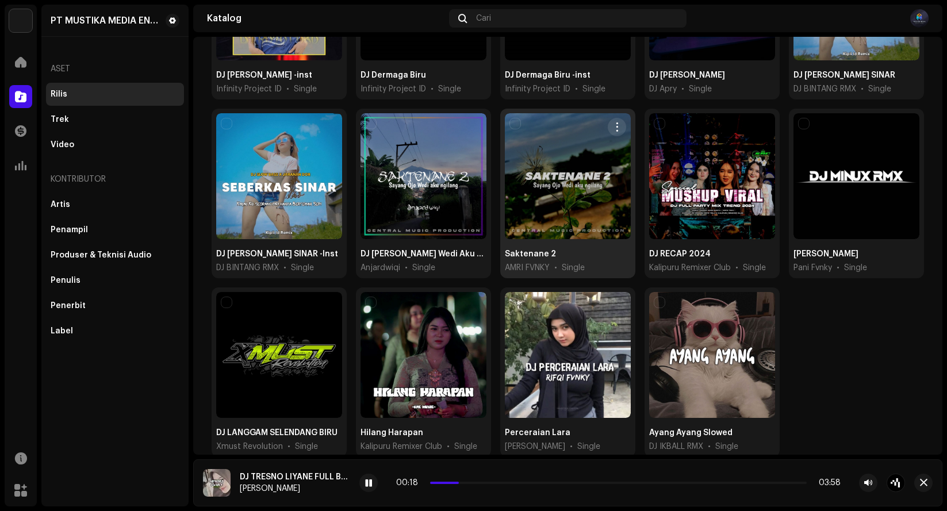
click at [557, 189] on div at bounding box center [568, 176] width 126 height 126
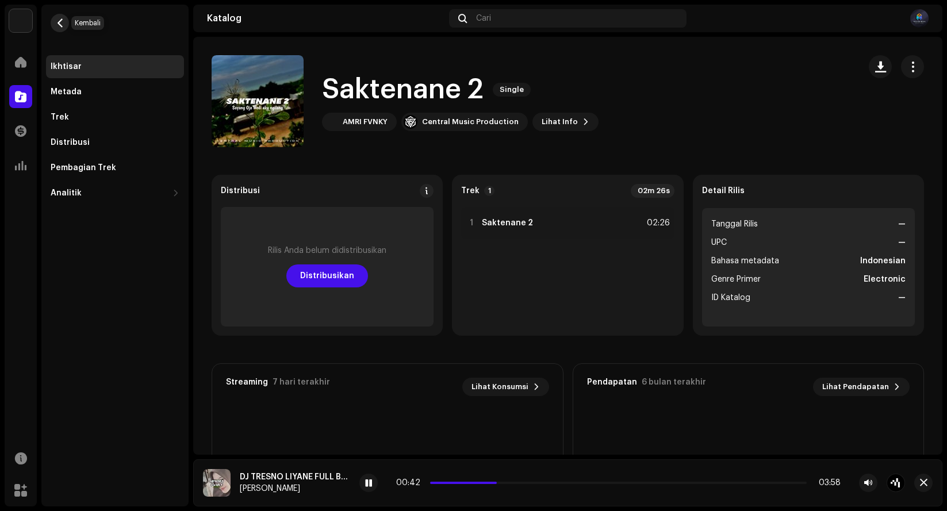
click at [64, 21] on button "button" at bounding box center [60, 23] width 18 height 18
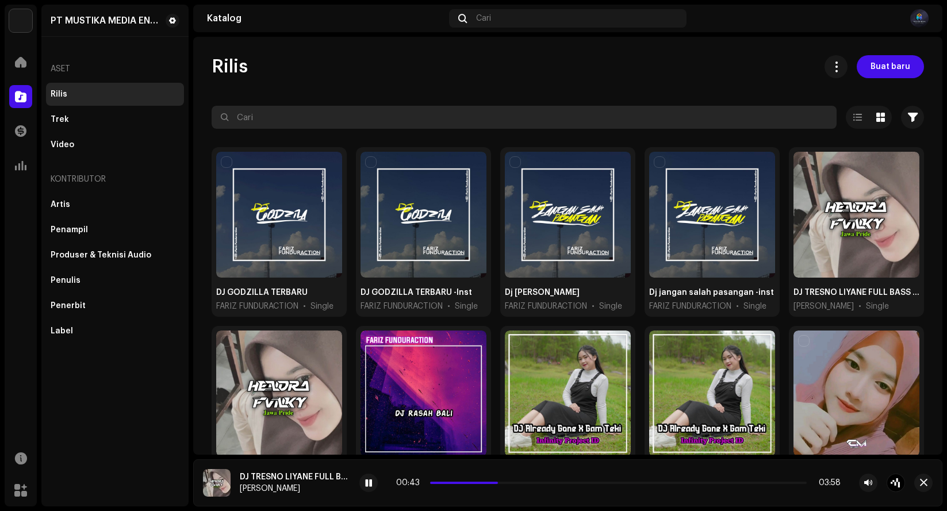
click at [392, 113] on input "text" at bounding box center [524, 117] width 625 height 23
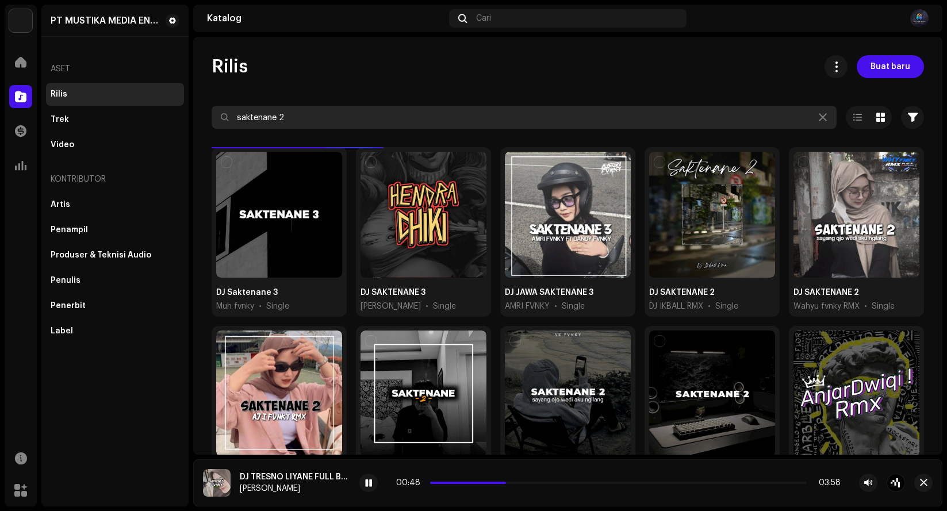
type input "saktenane 2"
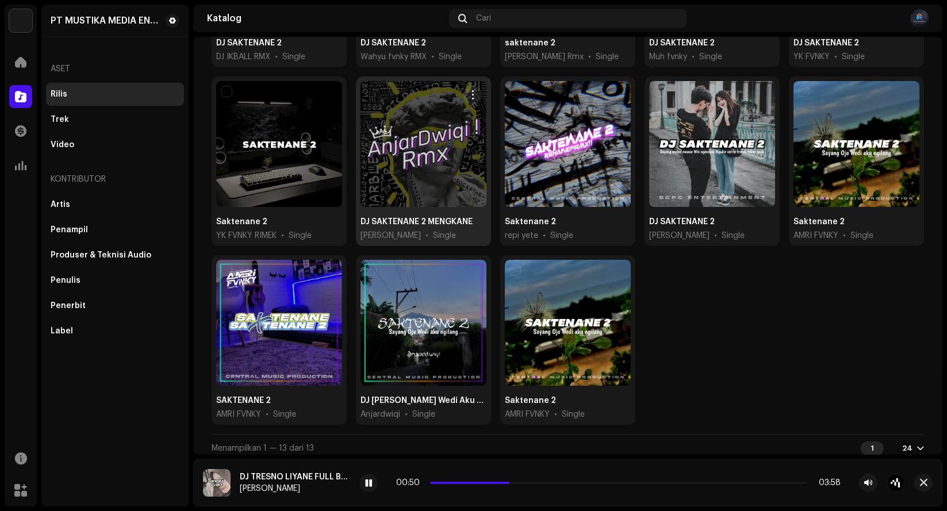
scroll to position [252, 0]
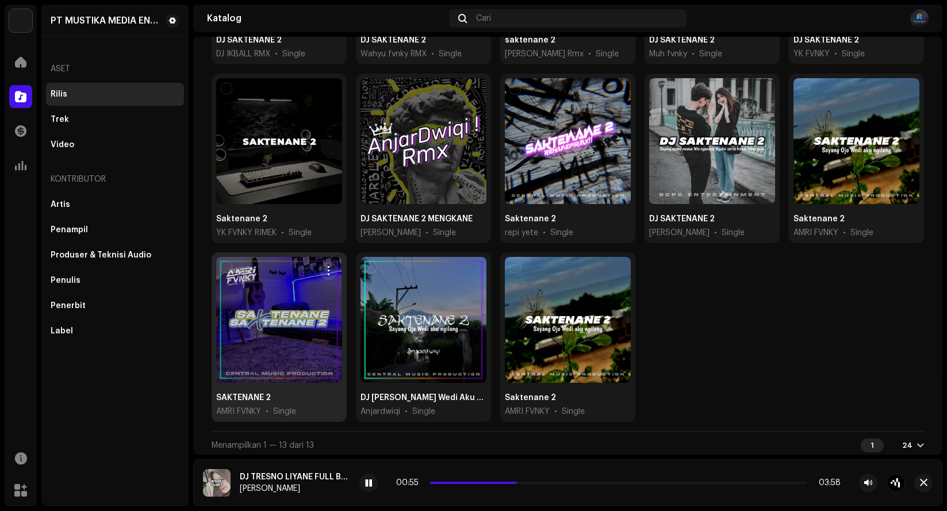
click at [294, 336] on div at bounding box center [279, 320] width 126 height 126
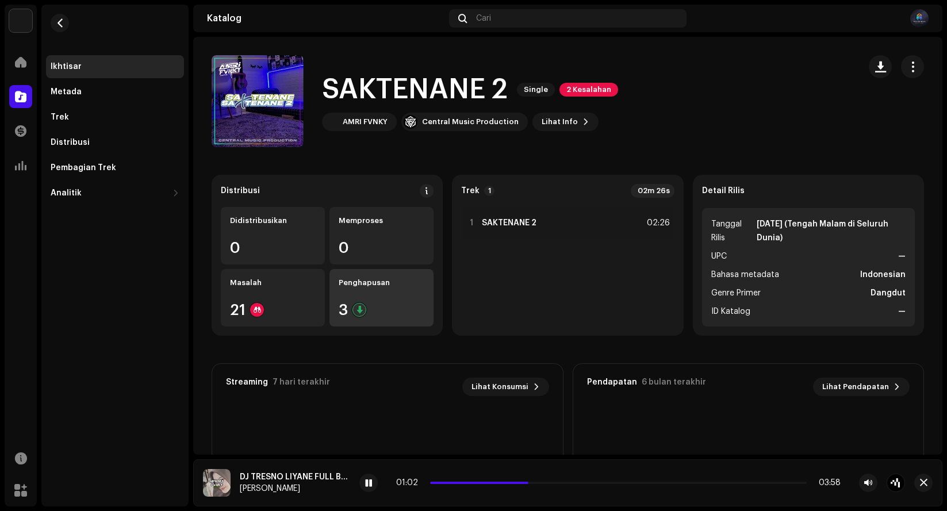
click at [390, 292] on div "Penghapusan 3" at bounding box center [381, 297] width 104 height 57
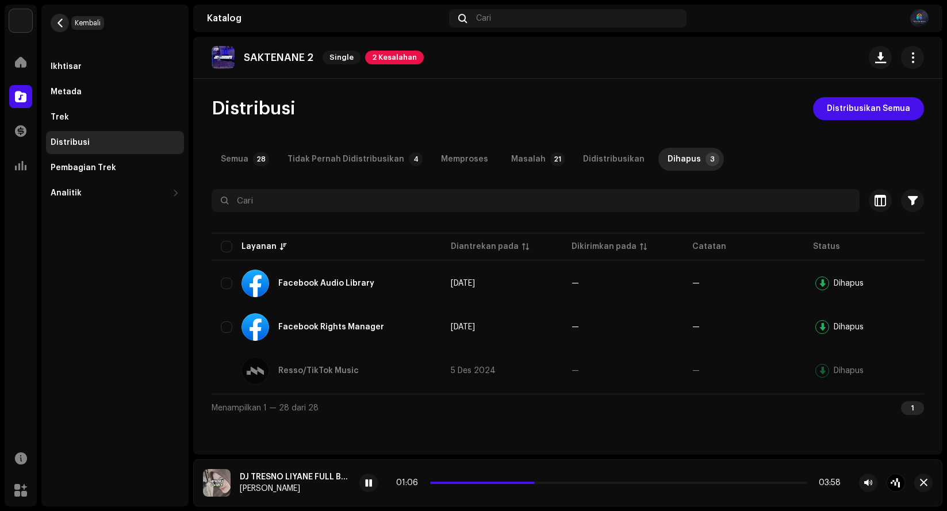
click at [58, 23] on span "button" at bounding box center [60, 22] width 9 height 9
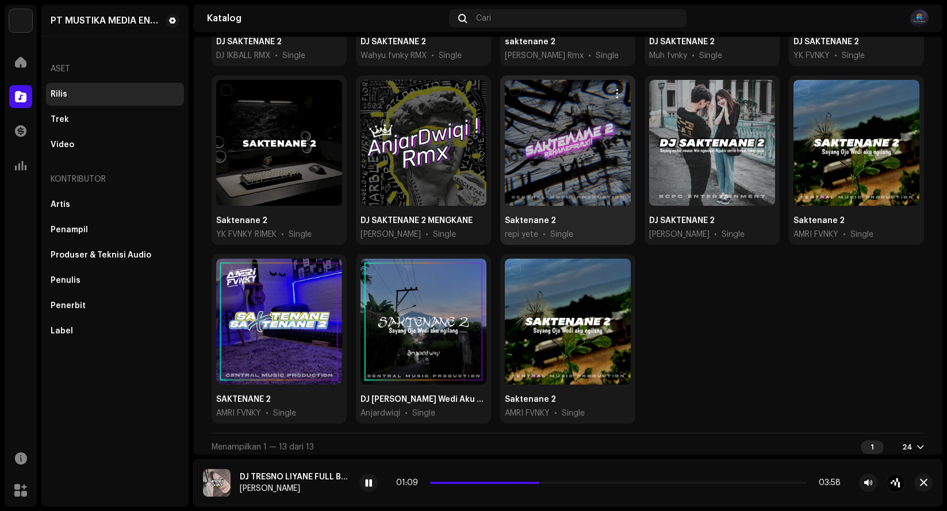
scroll to position [252, 0]
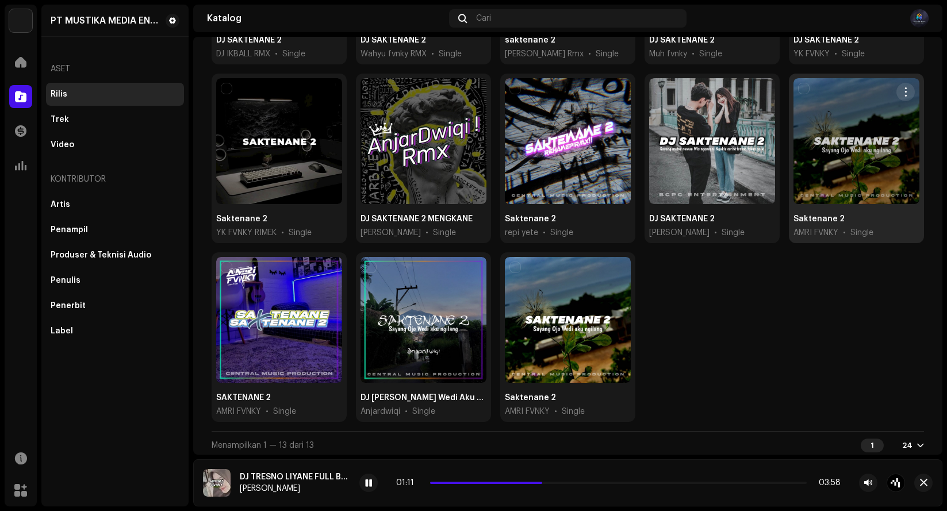
click at [835, 159] on div at bounding box center [856, 141] width 126 height 126
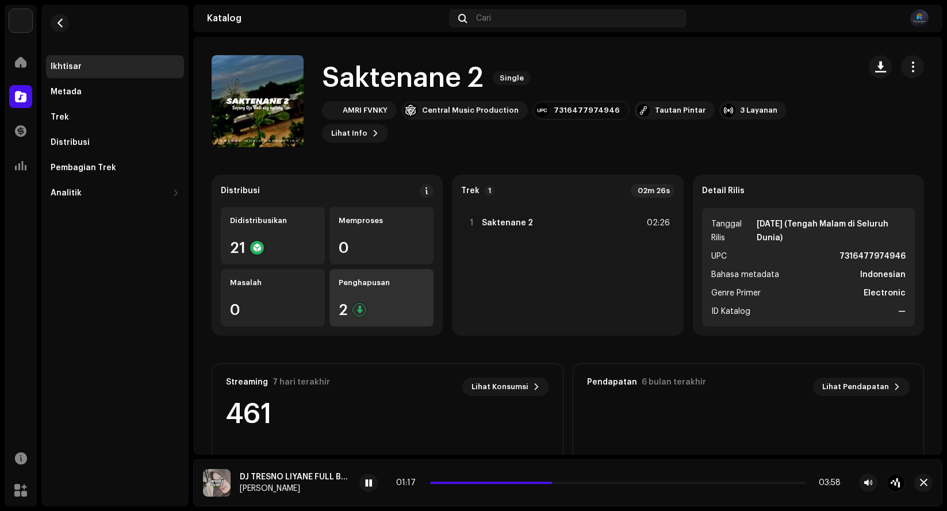
click at [382, 304] on div "2" at bounding box center [382, 309] width 86 height 15
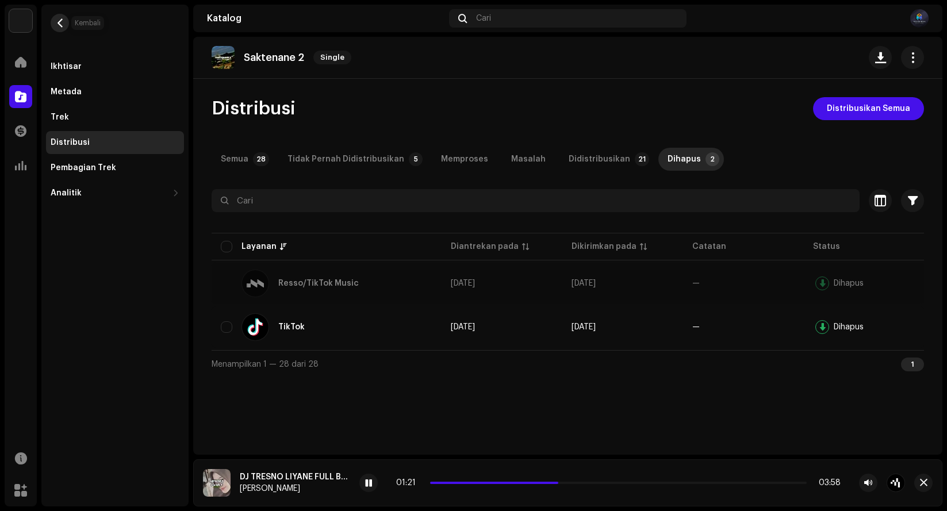
click at [68, 27] on button "button" at bounding box center [60, 23] width 18 height 18
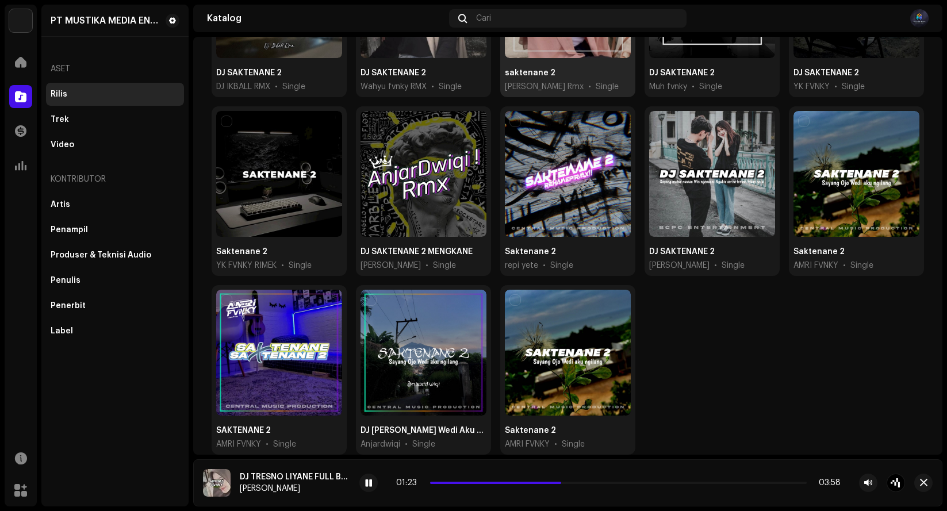
scroll to position [252, 0]
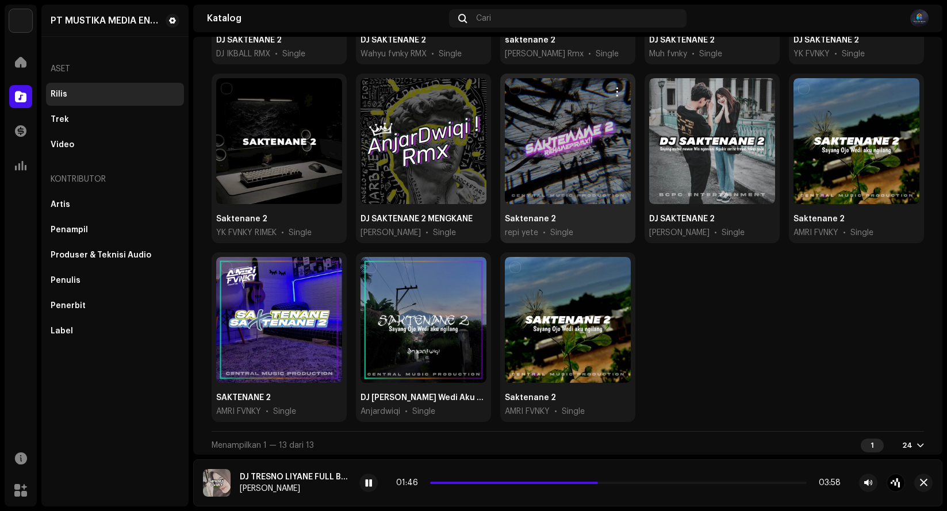
click at [547, 158] on div at bounding box center [568, 141] width 126 height 126
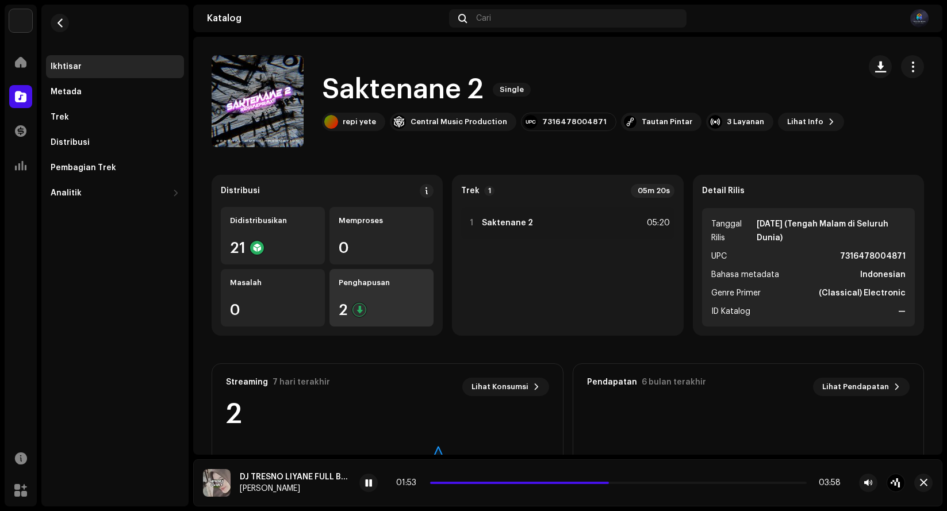
click at [367, 298] on div "Penghapusan 2" at bounding box center [381, 297] width 104 height 57
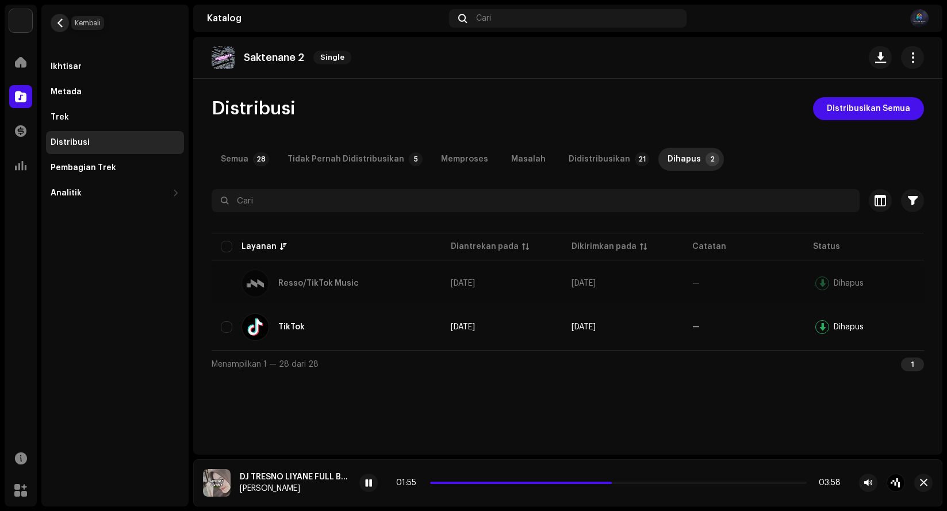
click at [62, 19] on span "button" at bounding box center [60, 22] width 9 height 9
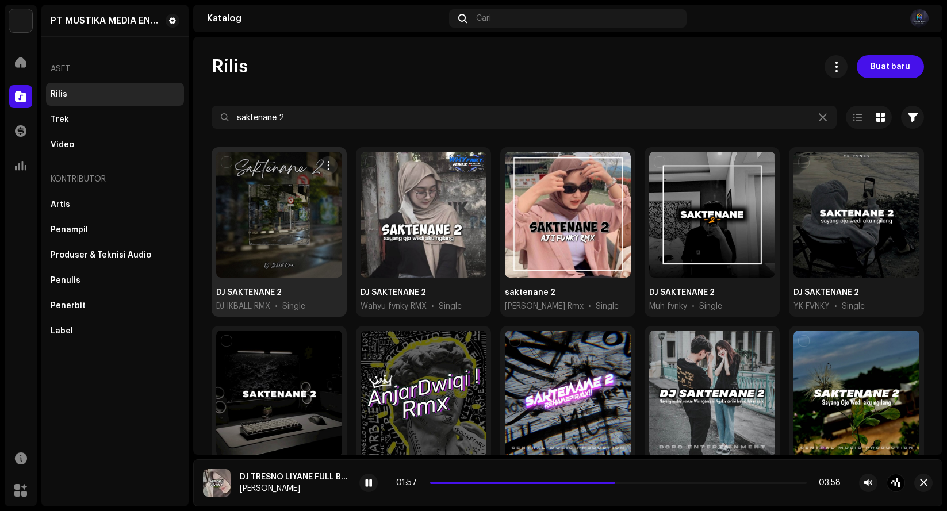
click at [296, 209] on div at bounding box center [279, 215] width 126 height 126
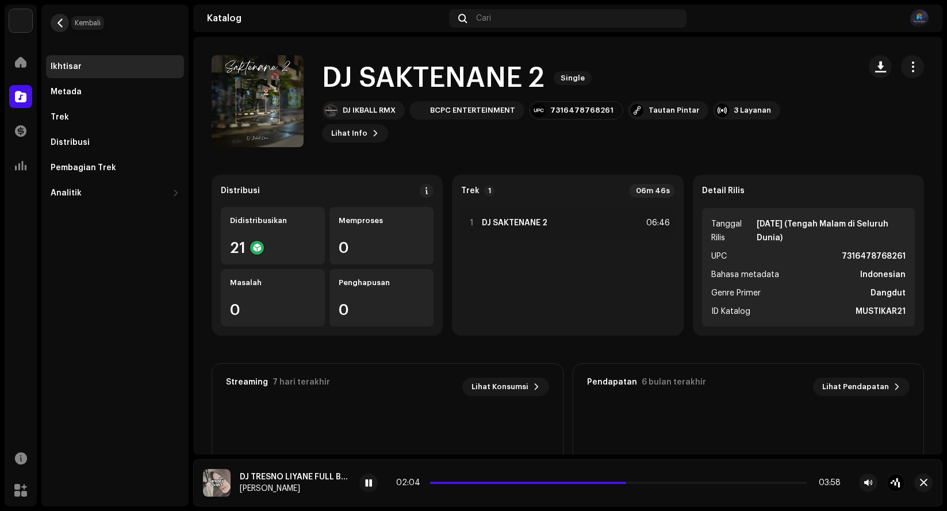
click at [67, 22] on button "button" at bounding box center [60, 23] width 18 height 18
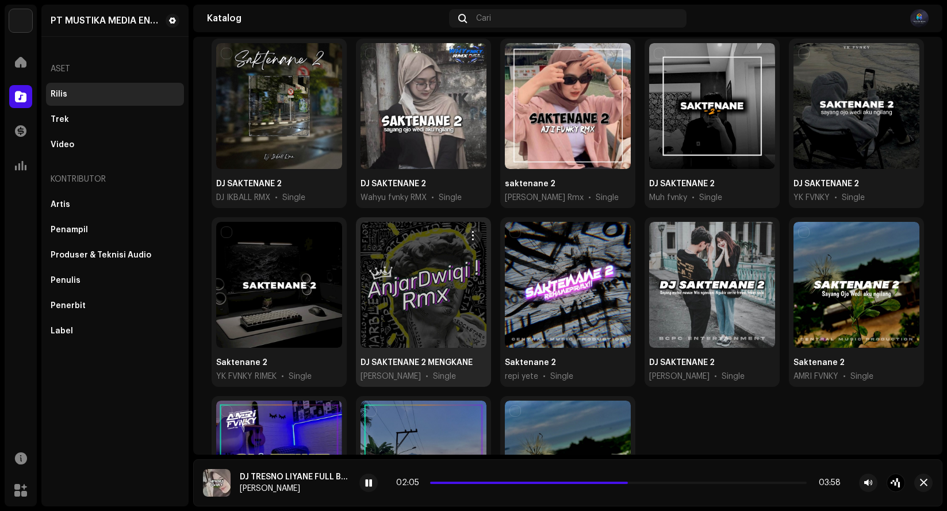
scroll to position [252, 0]
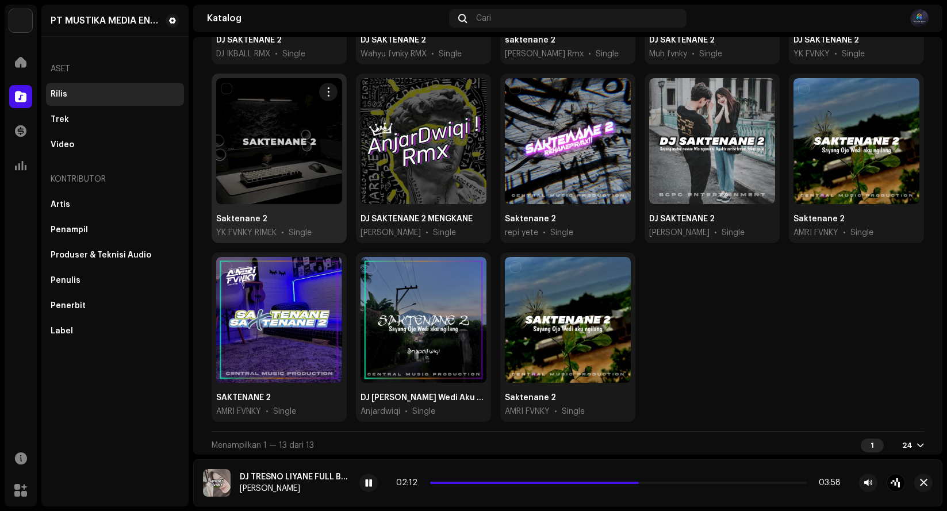
click at [244, 172] on div at bounding box center [279, 141] width 126 height 126
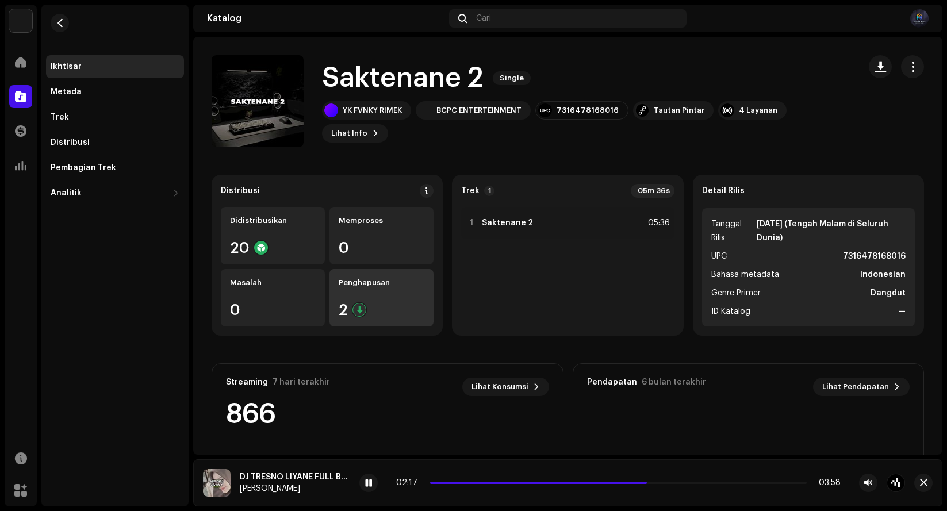
click at [386, 313] on div "2" at bounding box center [382, 309] width 86 height 15
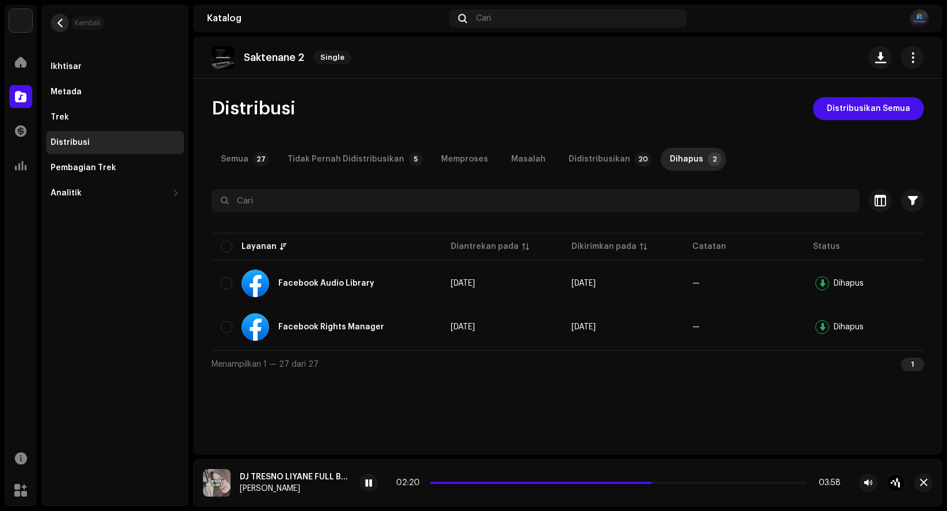
click at [62, 21] on span "button" at bounding box center [60, 22] width 9 height 9
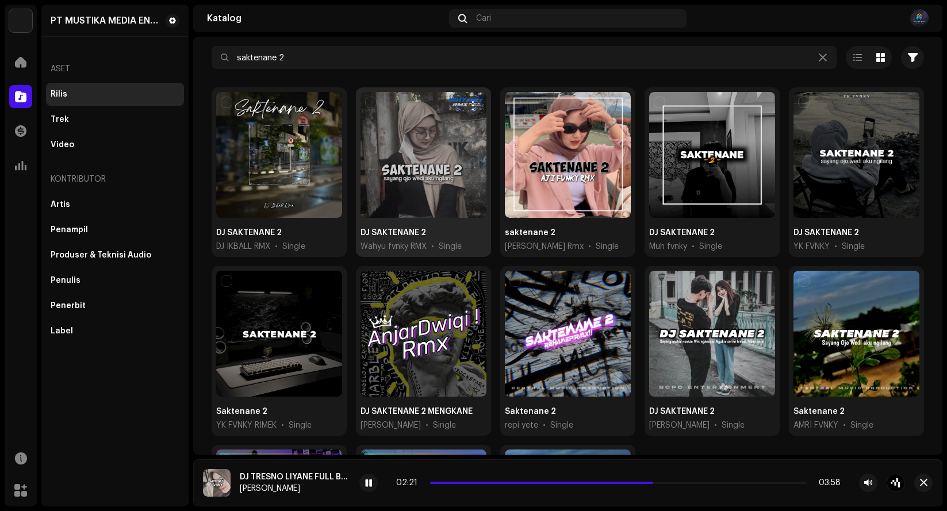
scroll to position [252, 0]
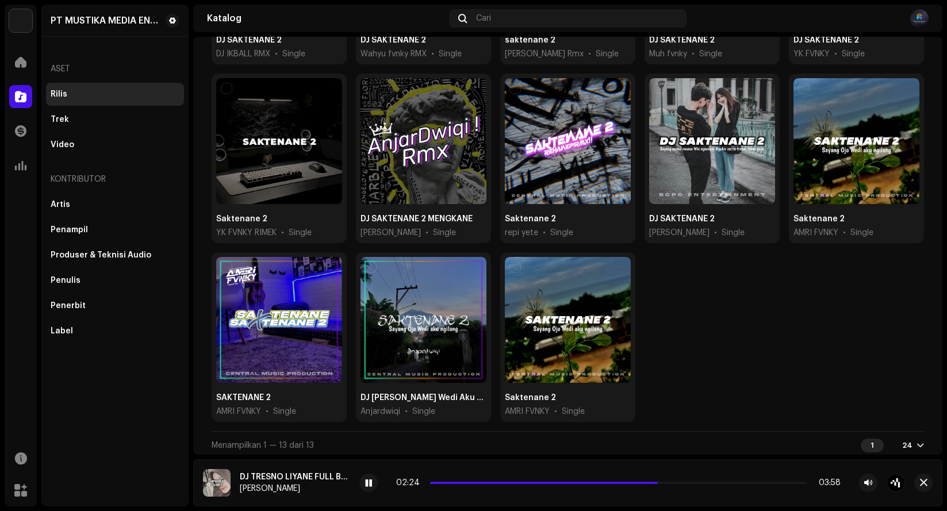
click at [32, 62] on div "Beranda" at bounding box center [21, 62] width 32 height 32
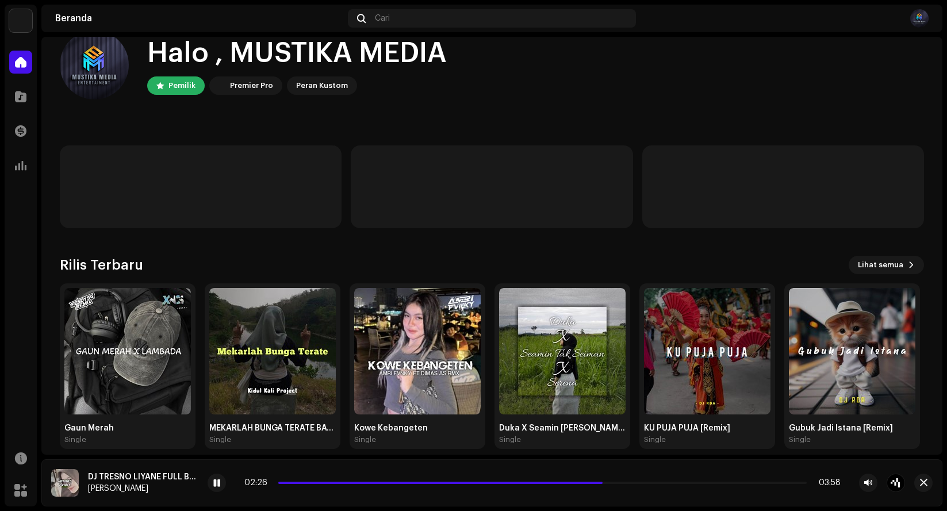
scroll to position [37, 0]
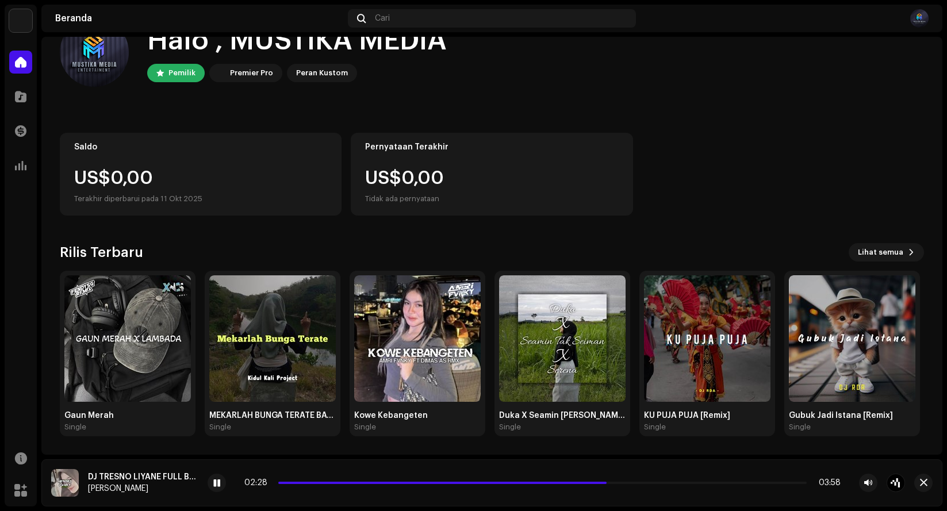
click at [171, 175] on div "US$0,00" at bounding box center [200, 178] width 253 height 18
click at [24, 94] on span at bounding box center [20, 96] width 11 height 9
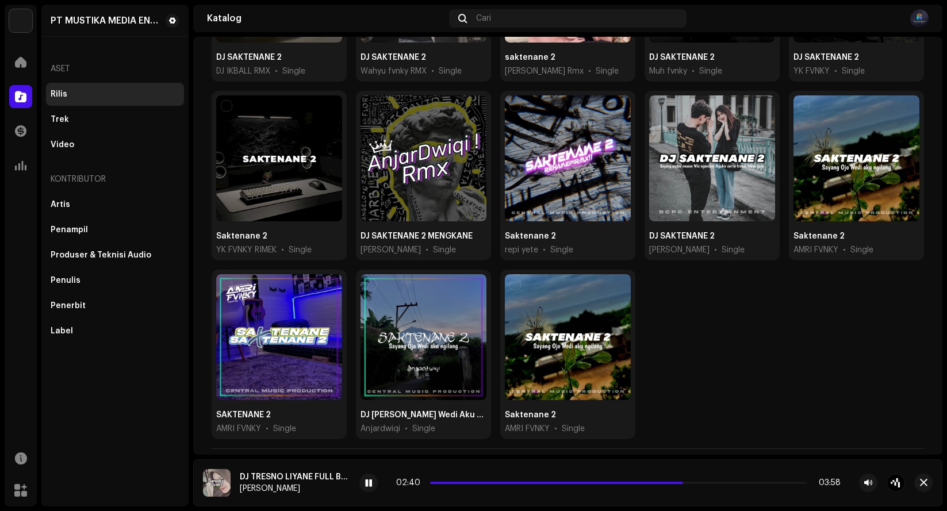
scroll to position [252, 0]
